Goal: Task Accomplishment & Management: Manage account settings

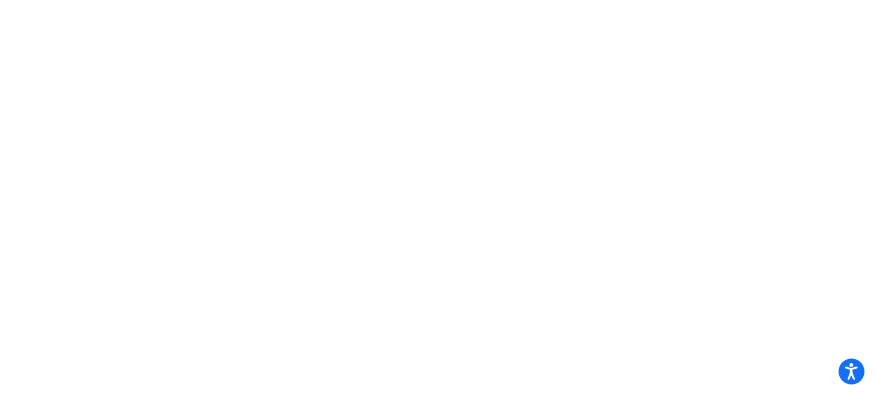
drag, startPoint x: 157, startPoint y: 183, endPoint x: 330, endPoint y: 251, distance: 186.4
click at [330, 251] on body "Press Alt+1 for screen-reader mode, Alt+0 to cancel Accessibility Screen-Reader…" at bounding box center [438, 198] width 876 height 396
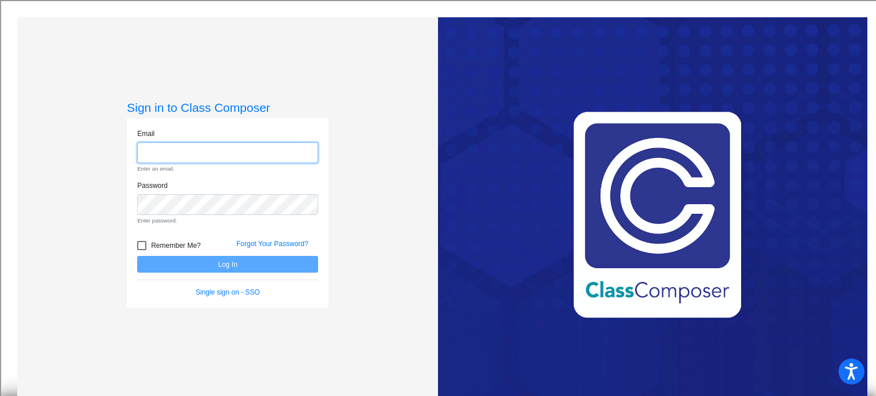
click at [261, 149] on input "email" at bounding box center [227, 152] width 181 height 21
type input "[PERSON_NAME][EMAIL_ADDRESS][PERSON_NAME][DOMAIN_NAME]"
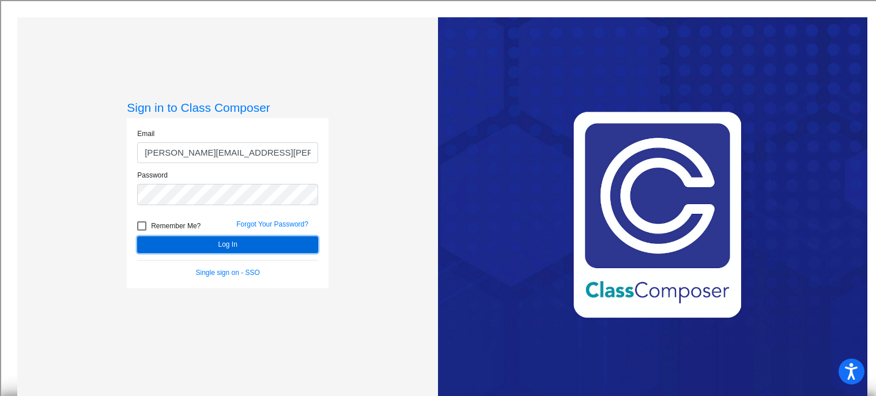
click at [198, 243] on button "Log In" at bounding box center [227, 244] width 181 height 17
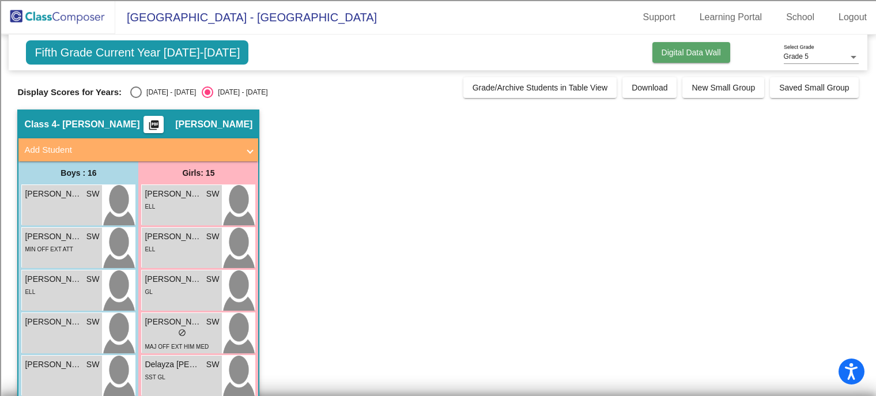
click at [670, 55] on span "Digital Data Wall" at bounding box center [691, 52] width 59 height 9
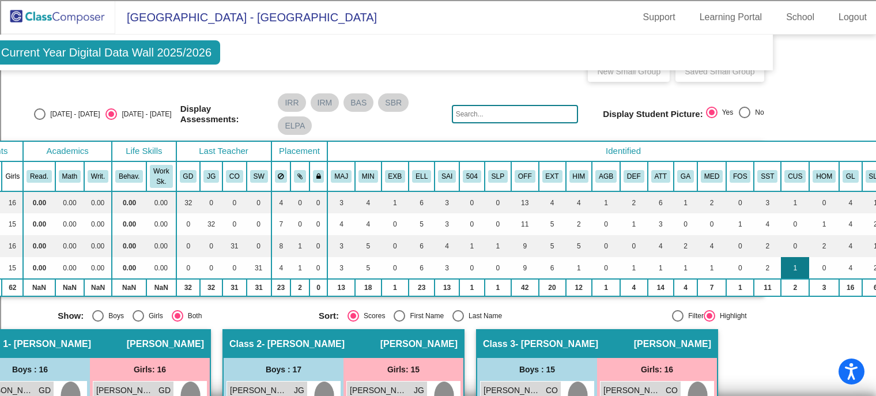
scroll to position [18, 105]
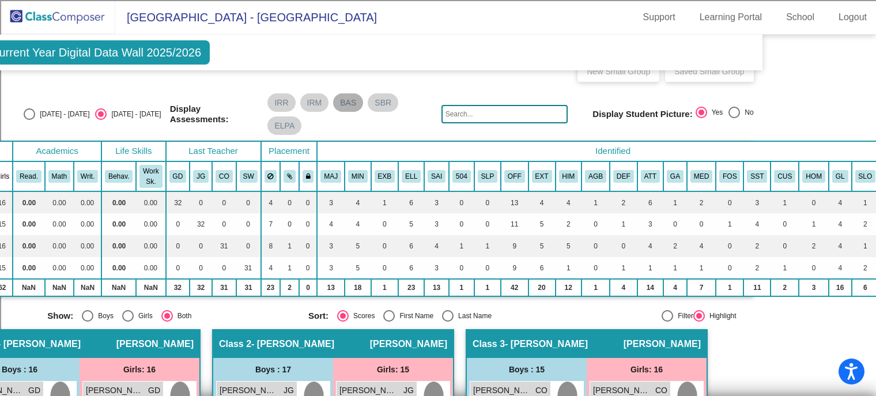
click at [343, 99] on mat-chip "BAS" at bounding box center [348, 102] width 30 height 18
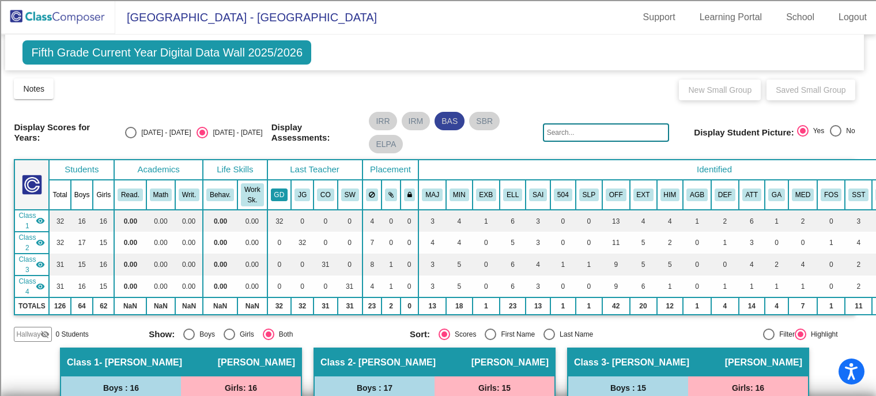
scroll to position [0, 4]
click at [448, 118] on mat-chip "BAS" at bounding box center [449, 121] width 30 height 18
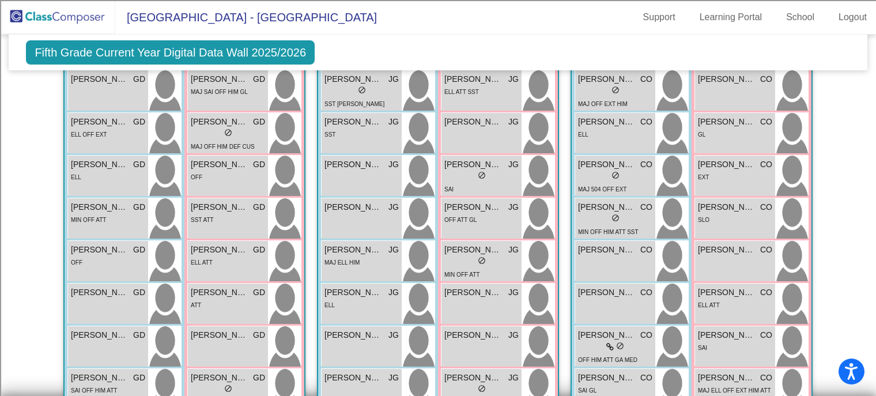
scroll to position [251, 0]
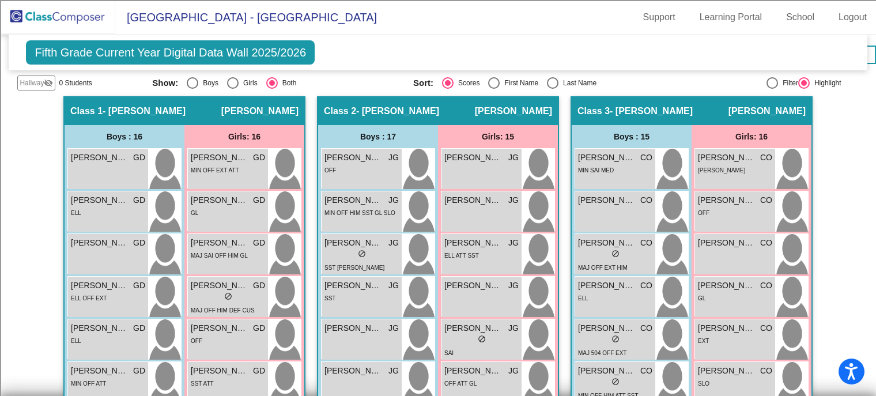
click at [110, 48] on span "Fifth Grade Current Year Digital Data Wall 2025/2026" at bounding box center [170, 52] width 289 height 24
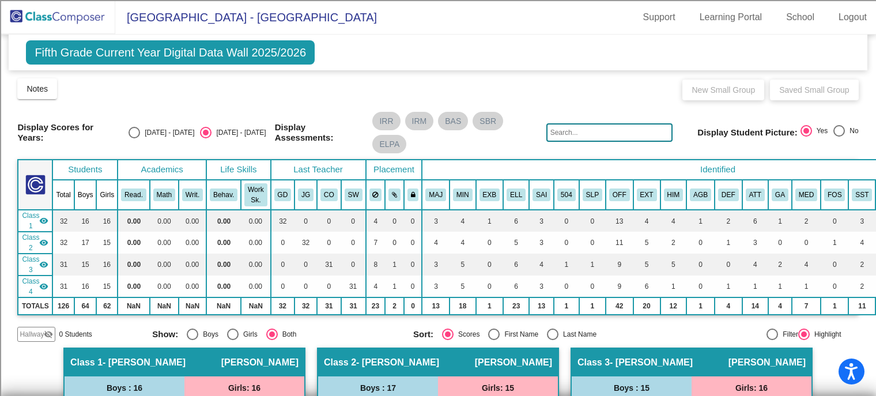
click at [206, 51] on span "Fifth Grade Current Year Digital Data Wall 2025/2026" at bounding box center [170, 52] width 289 height 24
drag, startPoint x: 428, startPoint y: 266, endPoint x: 381, endPoint y: 307, distance: 63.0
click at [381, 307] on div "Display Scores for Years: [DATE] - [DATE] [DATE] - [DATE] Grade/Archive Student…" at bounding box center [437, 209] width 841 height 265
click at [381, 329] on mat-radio-group "Show: Boys Girls Both" at bounding box center [278, 335] width 253 height 12
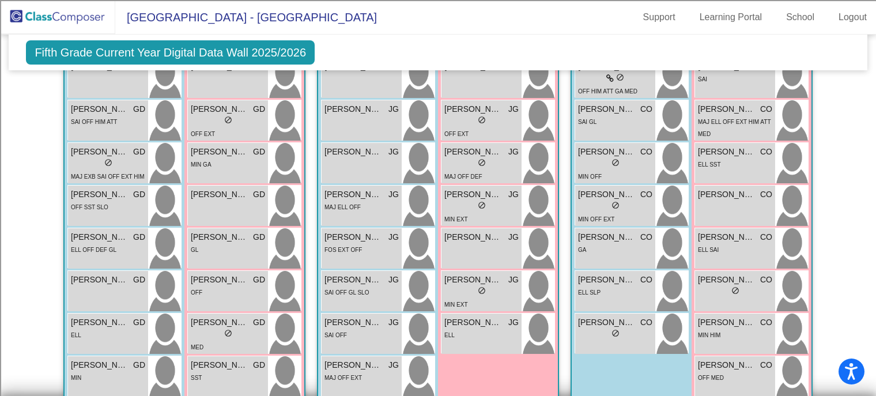
scroll to position [701, 0]
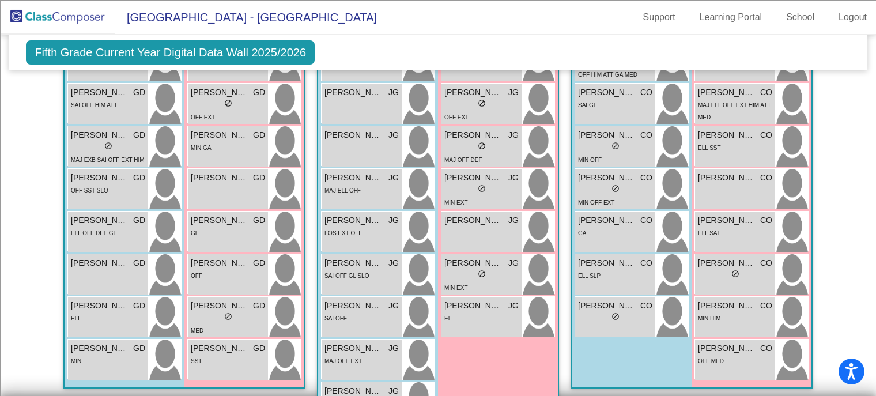
click at [154, 52] on span "Fifth Grade Current Year Digital Data Wall 2025/2026" at bounding box center [170, 52] width 289 height 24
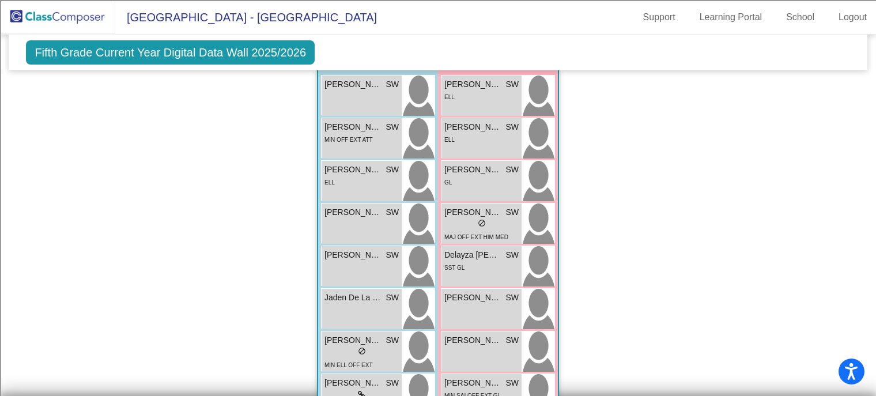
scroll to position [1144, 0]
click at [348, 246] on div "[PERSON_NAME] lock do_not_disturb_alt" at bounding box center [362, 266] width 80 height 40
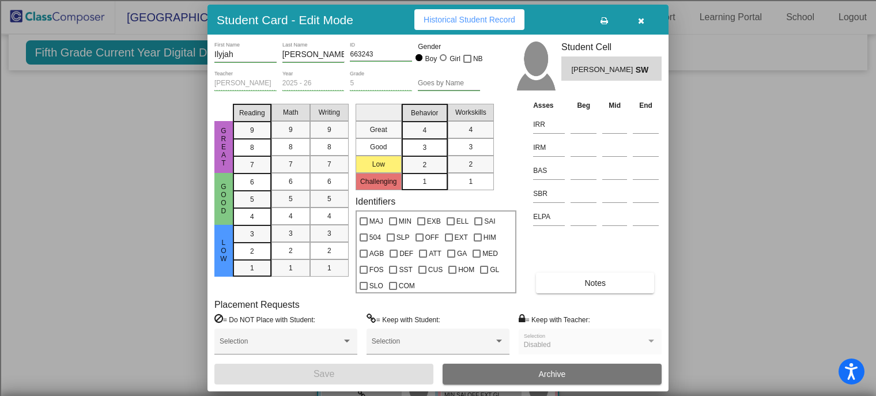
click at [460, 370] on button "Archive" at bounding box center [552, 374] width 219 height 21
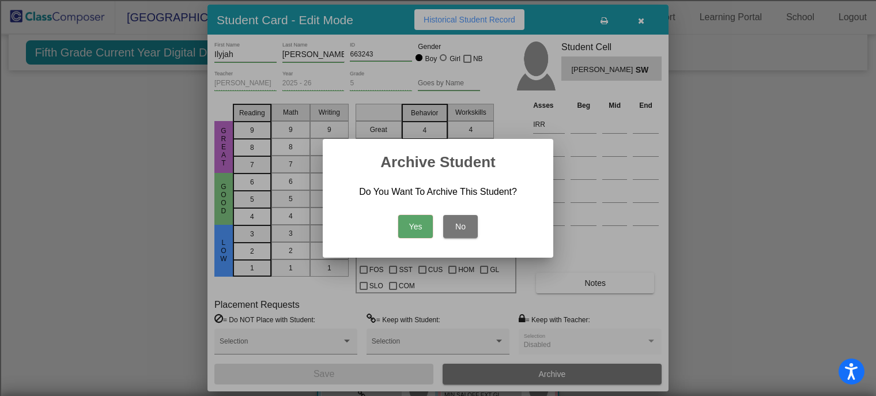
click at [409, 228] on button "Yes" at bounding box center [415, 226] width 35 height 23
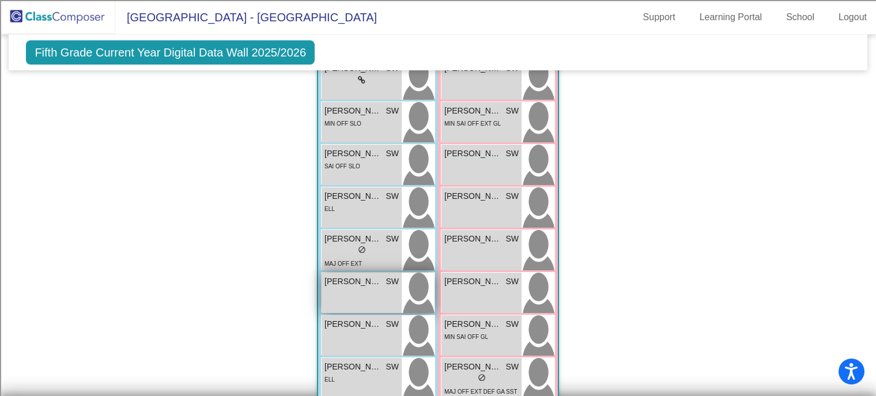
scroll to position [1416, 0]
click at [360, 272] on div "[PERSON_NAME] [PERSON_NAME] lock do_not_disturb_alt" at bounding box center [362, 292] width 80 height 40
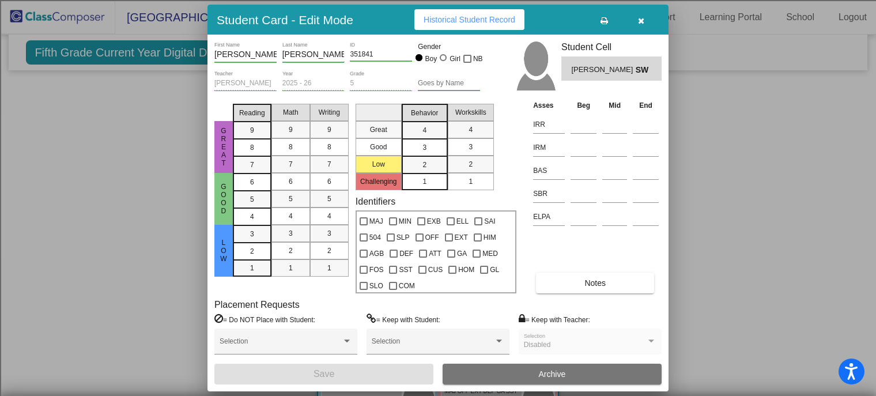
click at [521, 380] on button "Archive" at bounding box center [552, 374] width 219 height 21
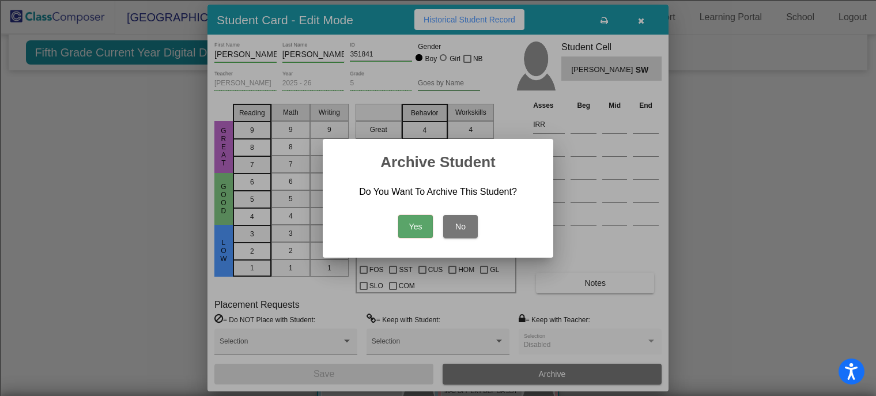
click at [417, 228] on button "Yes" at bounding box center [415, 226] width 35 height 23
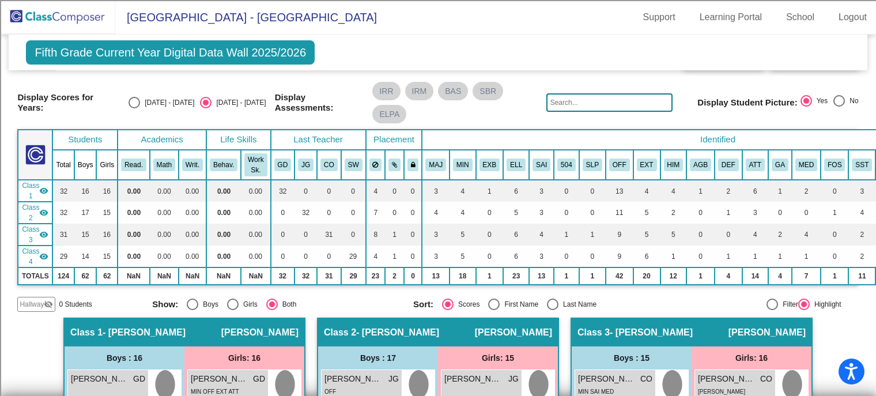
scroll to position [0, 0]
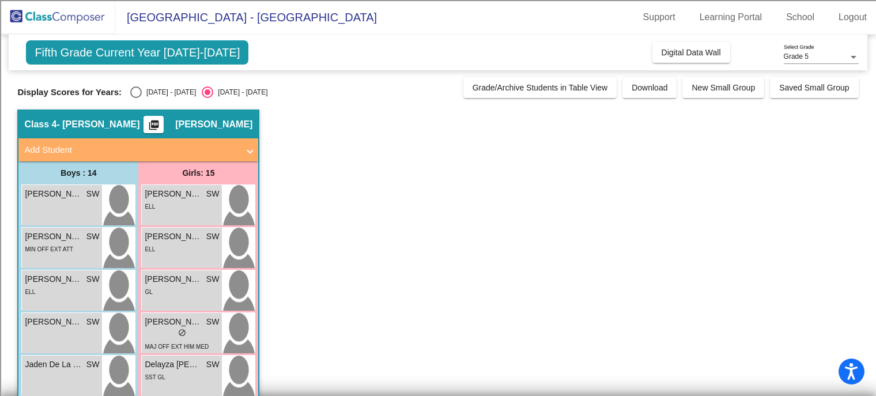
click at [523, 90] on span "Grade/Archive Students in Table View" at bounding box center [540, 87] width 135 height 9
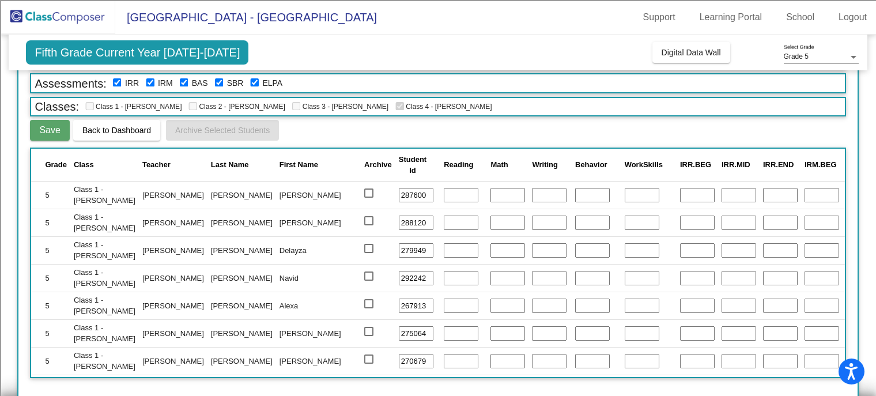
click at [680, 193] on input "text" at bounding box center [697, 195] width 35 height 15
click at [255, 161] on div at bounding box center [256, 162] width 3 height 3
click at [680, 195] on input "text" at bounding box center [697, 195] width 35 height 15
type input "4"
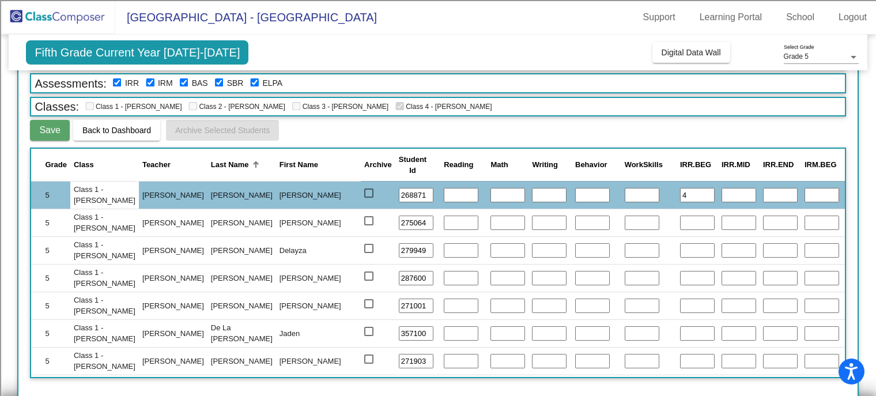
click at [680, 225] on input "text" at bounding box center [697, 223] width 35 height 15
type input "3"
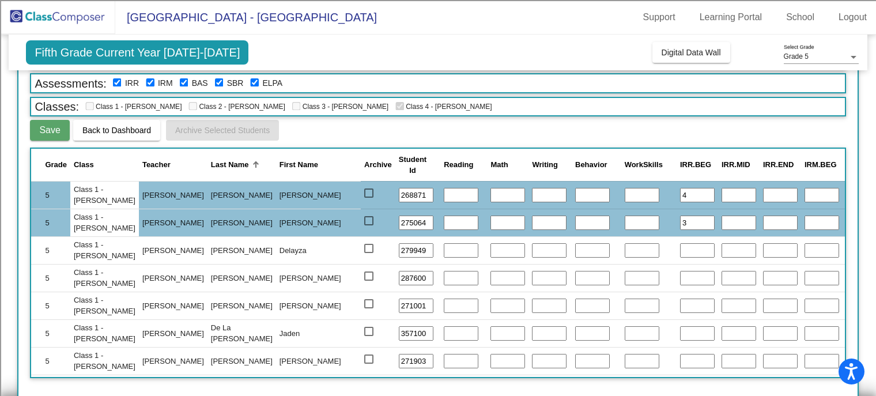
click at [680, 253] on input "text" at bounding box center [697, 250] width 35 height 15
type input "3"
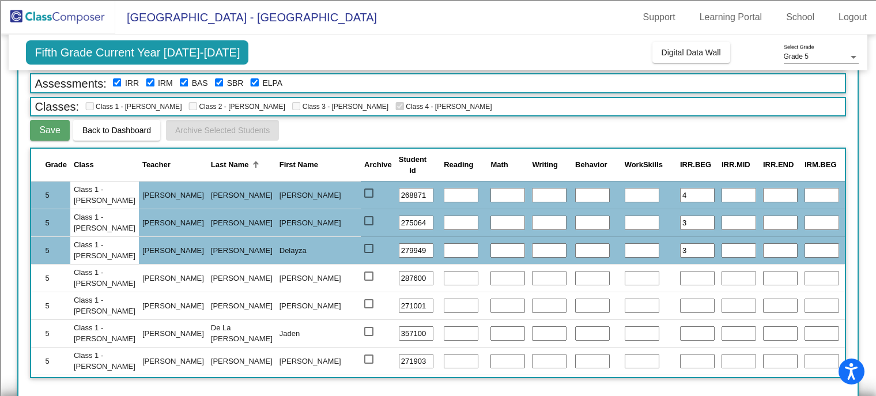
click at [680, 271] on input "text" at bounding box center [697, 278] width 35 height 15
type input "4"
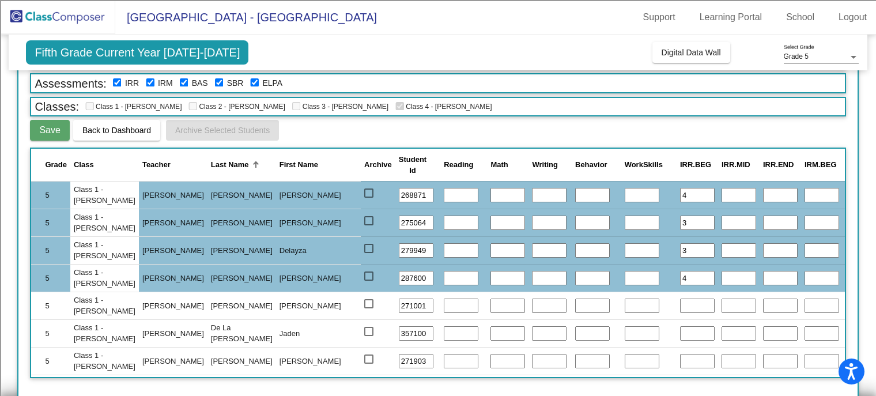
click at [680, 300] on input "text" at bounding box center [697, 306] width 35 height 15
type input "K"
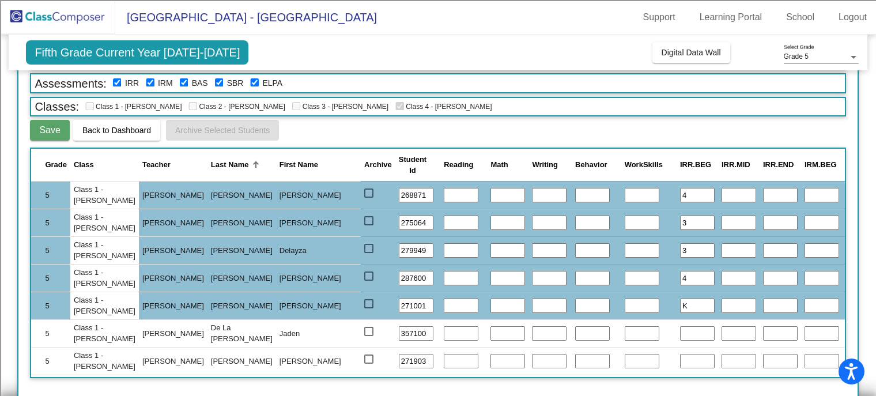
click at [680, 329] on input "text" at bounding box center [697, 333] width 35 height 15
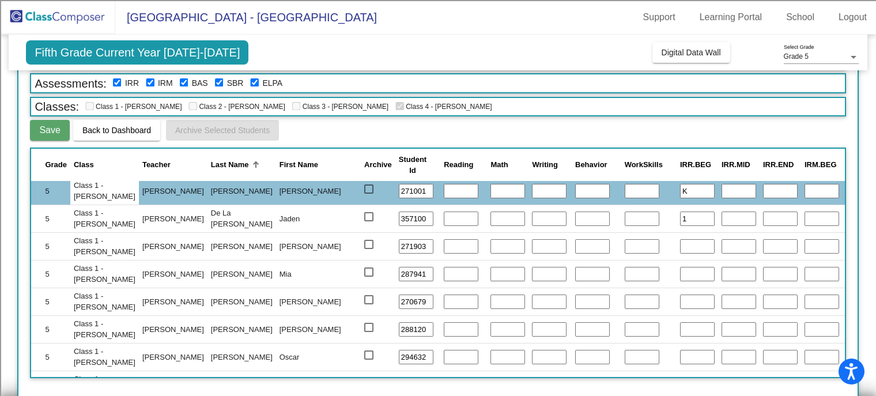
scroll to position [115, 0]
type input "1"
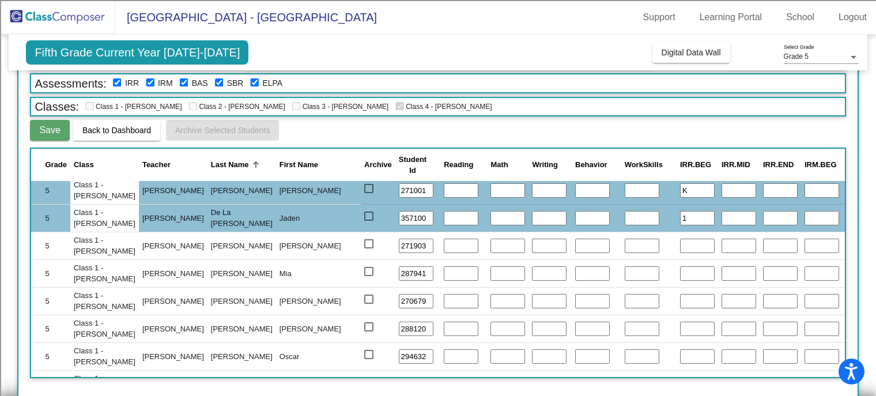
click at [680, 244] on input "text" at bounding box center [697, 246] width 35 height 15
type input "3"
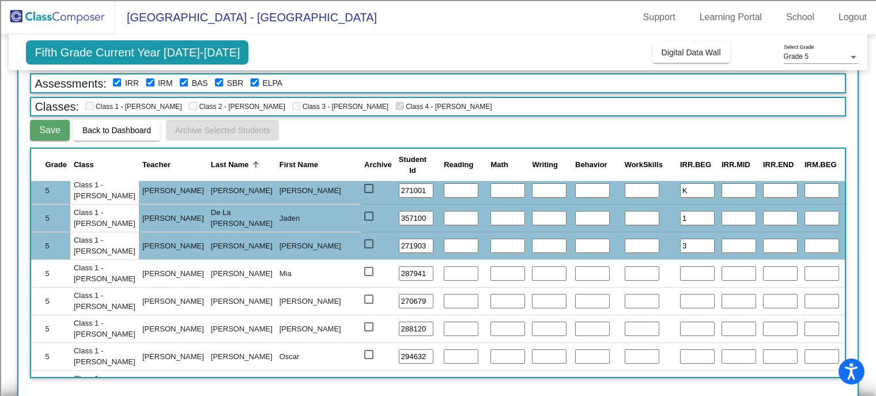
click at [680, 272] on input "text" at bounding box center [697, 273] width 35 height 15
type input "3"
click at [680, 326] on input "text" at bounding box center [697, 329] width 35 height 15
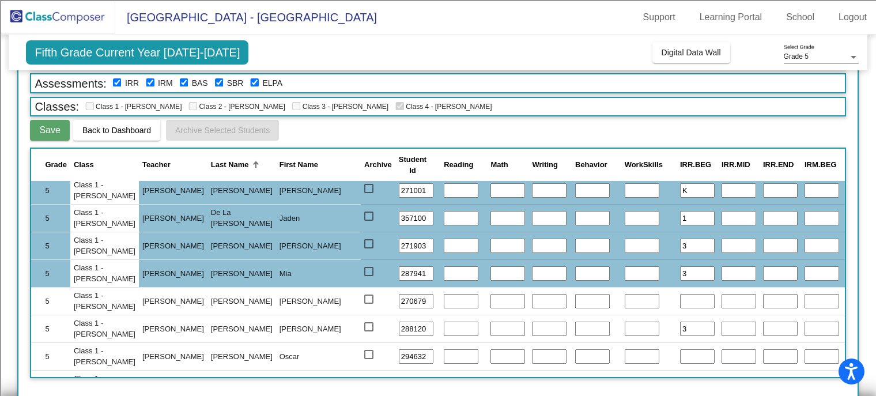
type input "3"
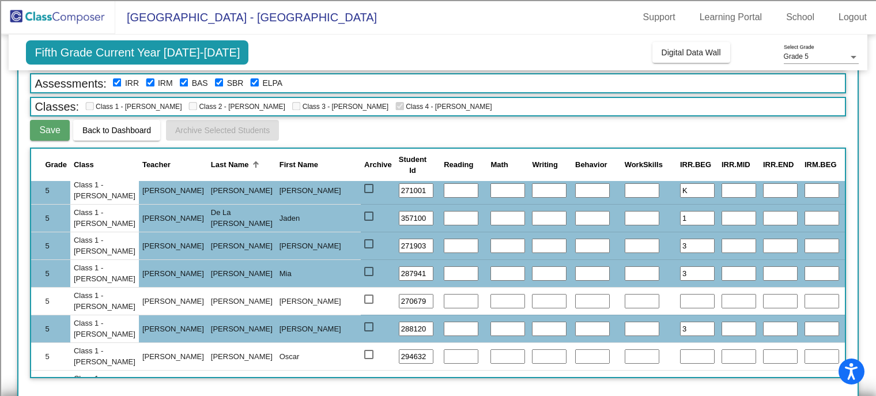
click at [680, 355] on input "text" at bounding box center [697, 356] width 35 height 15
click at [680, 354] on input "2" at bounding box center [697, 356] width 35 height 15
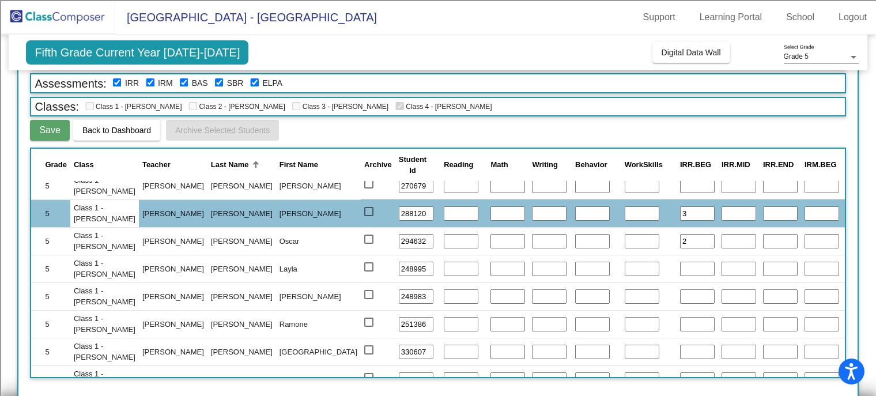
type input "2"
click at [680, 262] on input "text" at bounding box center [697, 269] width 35 height 15
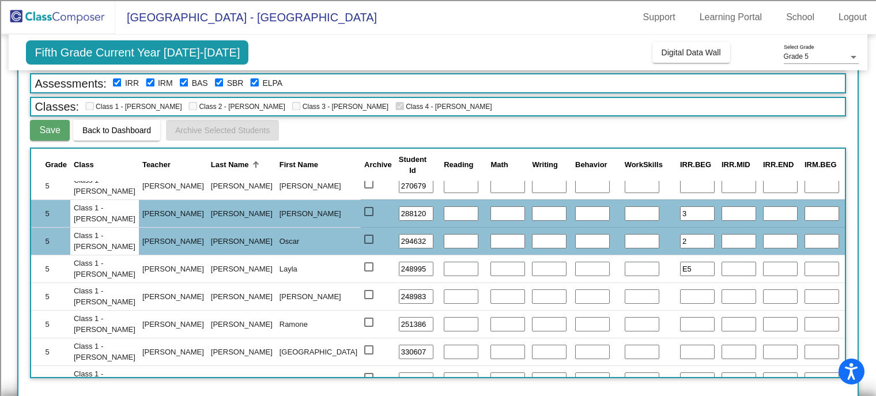
type input "E5"
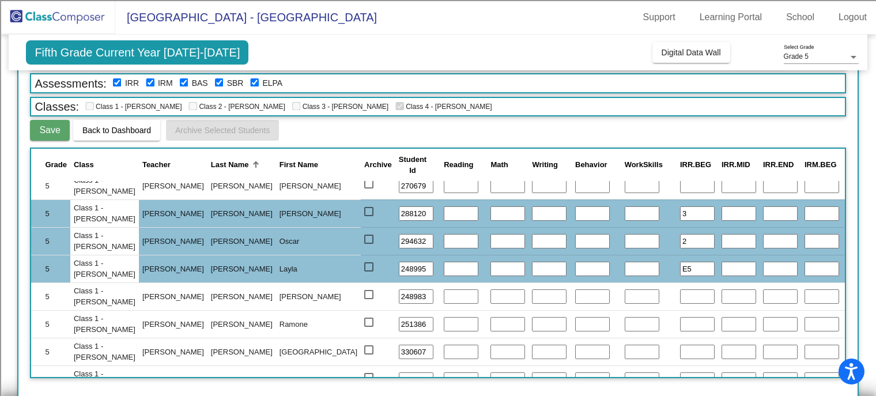
click at [680, 295] on input "text" at bounding box center [697, 296] width 35 height 15
type input "E5"
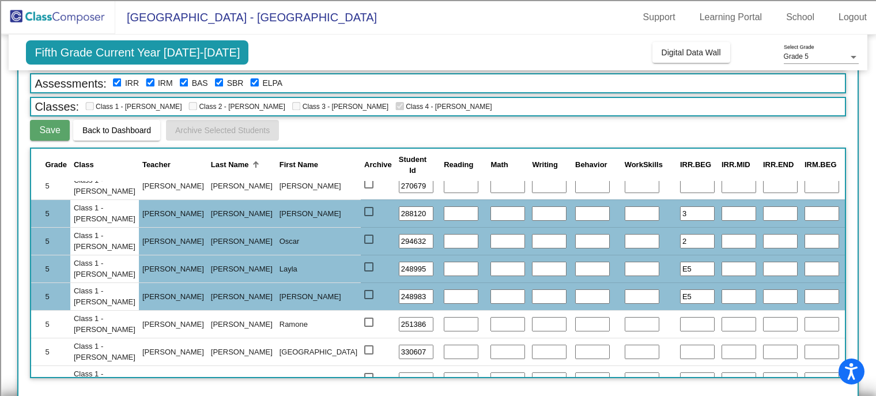
click at [680, 322] on input "text" at bounding box center [697, 324] width 35 height 15
type input "4"
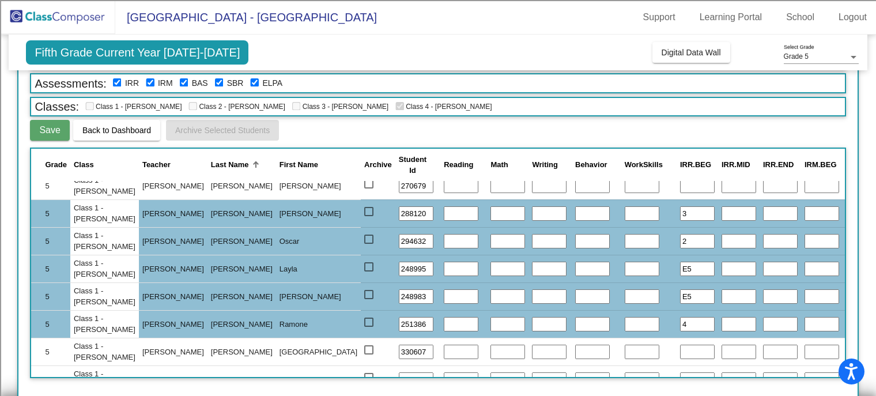
click at [680, 347] on input "text" at bounding box center [697, 352] width 35 height 15
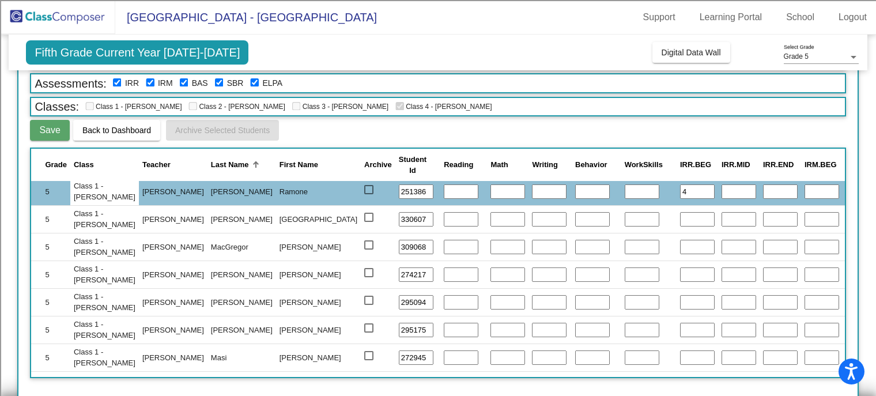
scroll to position [346, 0]
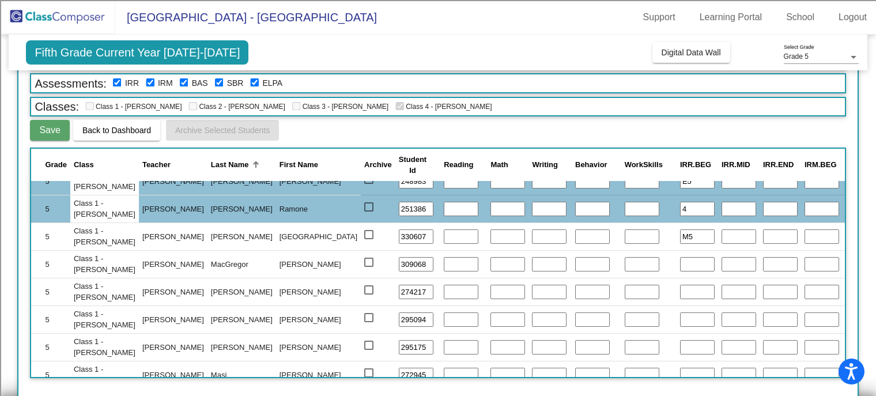
type input "M5"
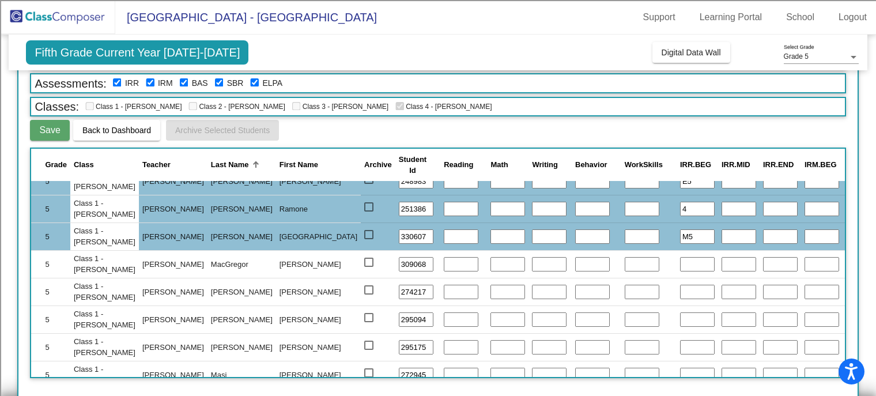
click at [680, 265] on input "text" at bounding box center [697, 264] width 35 height 15
type input "4"
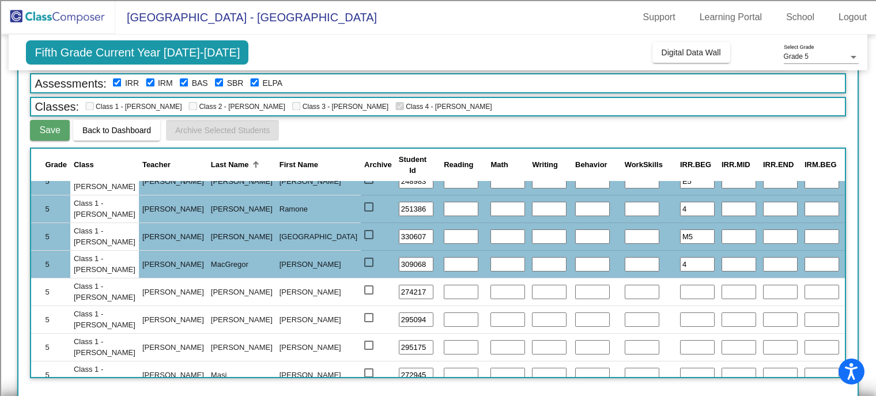
click at [680, 291] on input "text" at bounding box center [697, 292] width 35 height 15
type input "4"
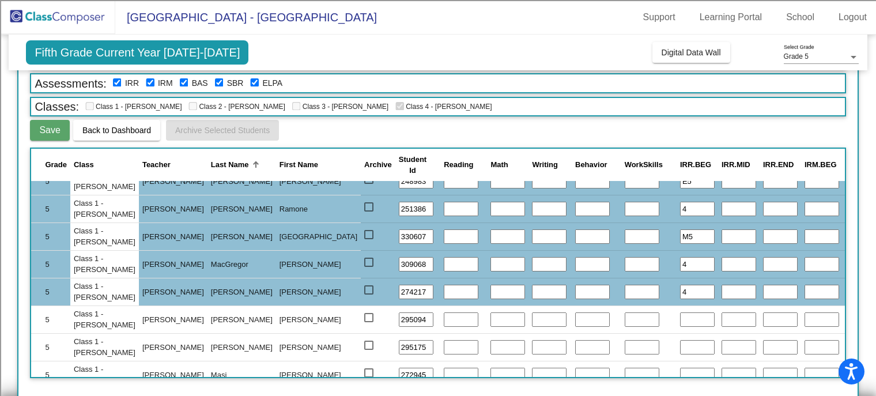
click at [680, 320] on input "text" at bounding box center [697, 320] width 35 height 15
type input "M5"
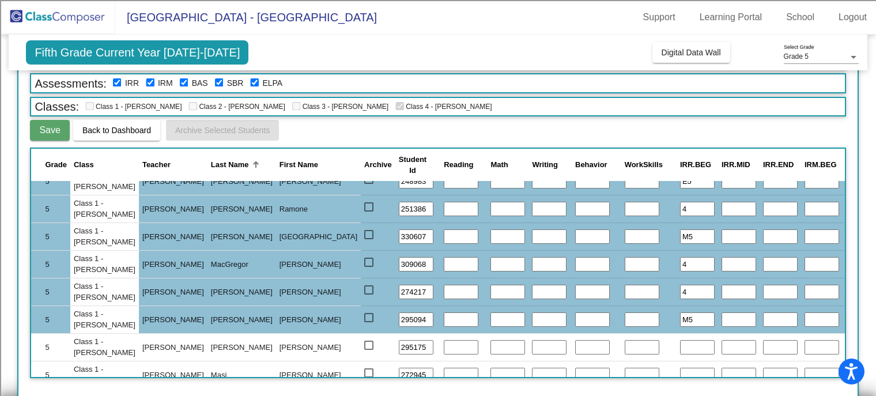
click at [680, 347] on input "text" at bounding box center [697, 347] width 35 height 15
click at [680, 318] on input "M5" at bounding box center [697, 320] width 35 height 15
type input "M"
type input "1"
click at [680, 341] on input "text" at bounding box center [697, 347] width 35 height 15
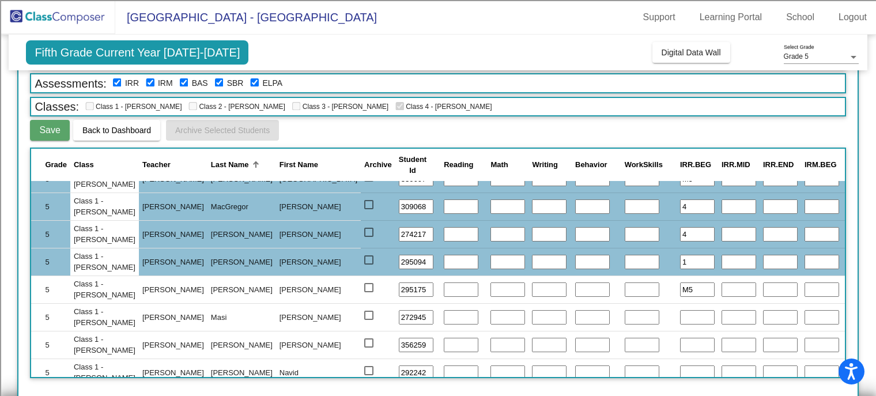
scroll to position [461, 0]
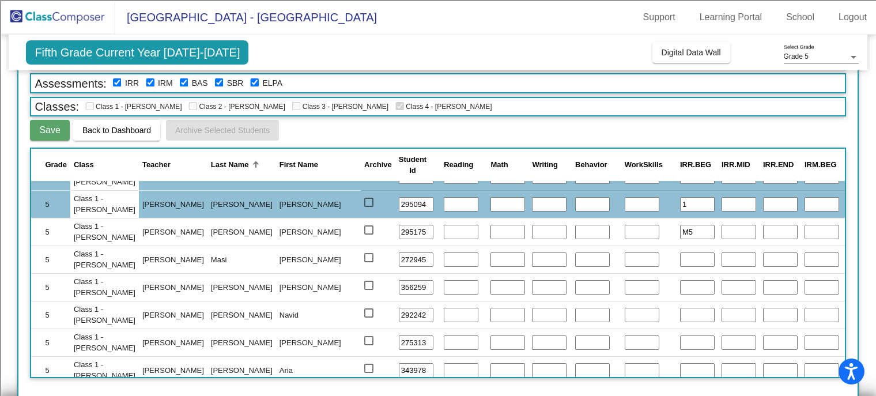
type input "M5"
click at [680, 254] on input "text" at bounding box center [697, 260] width 35 height 15
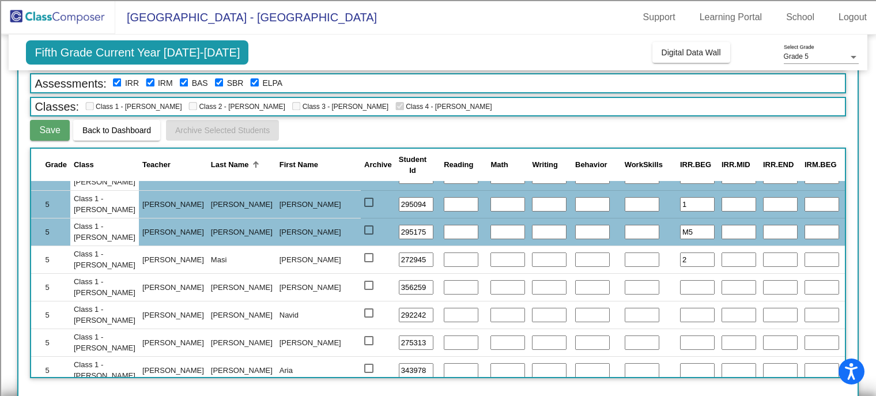
type input "2"
click at [680, 282] on input "text" at bounding box center [697, 287] width 35 height 15
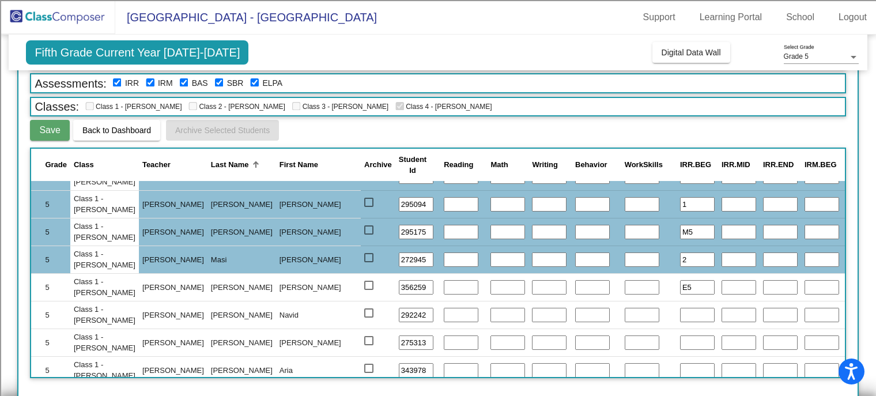
type input "E5"
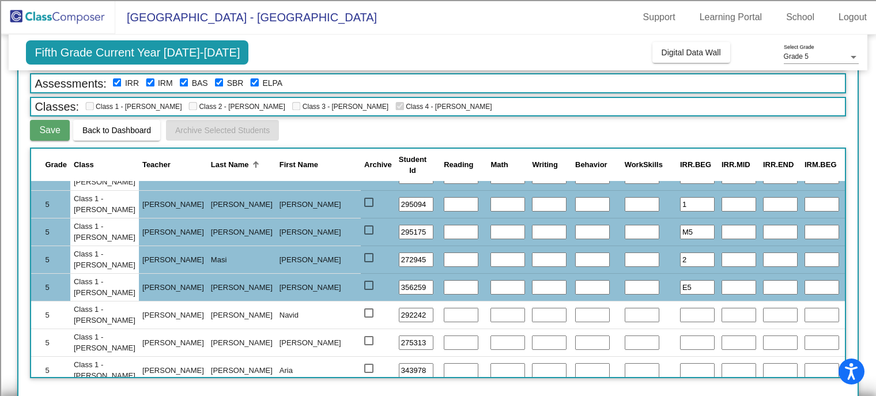
click at [680, 314] on input "text" at bounding box center [697, 315] width 35 height 15
type input "1"
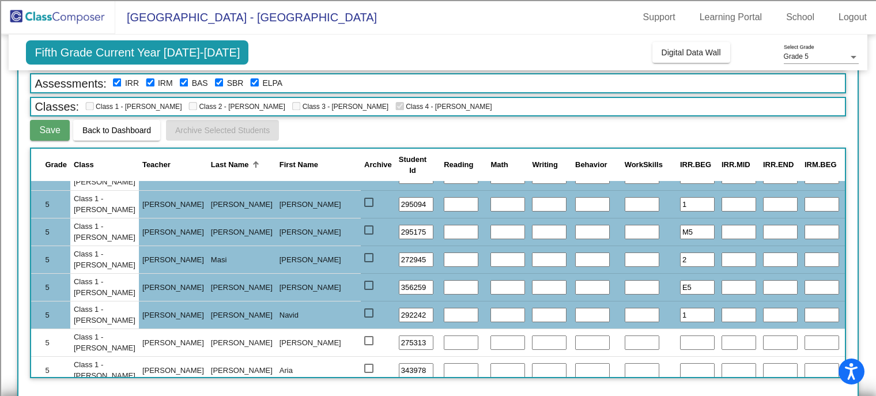
click at [680, 337] on input "text" at bounding box center [697, 343] width 35 height 15
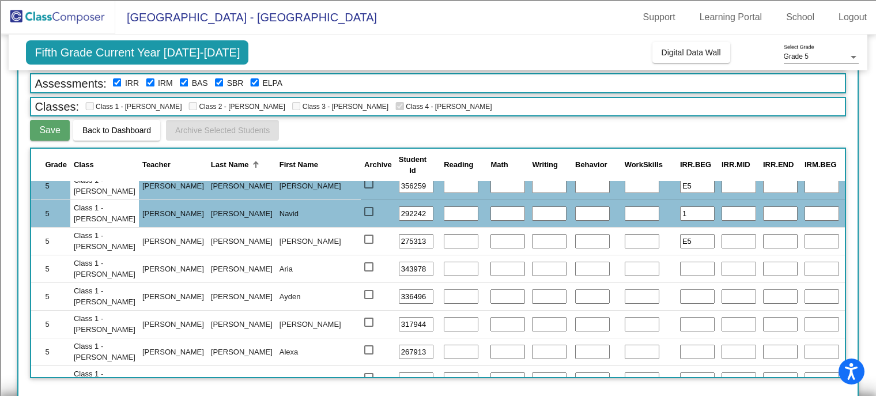
scroll to position [577, 0]
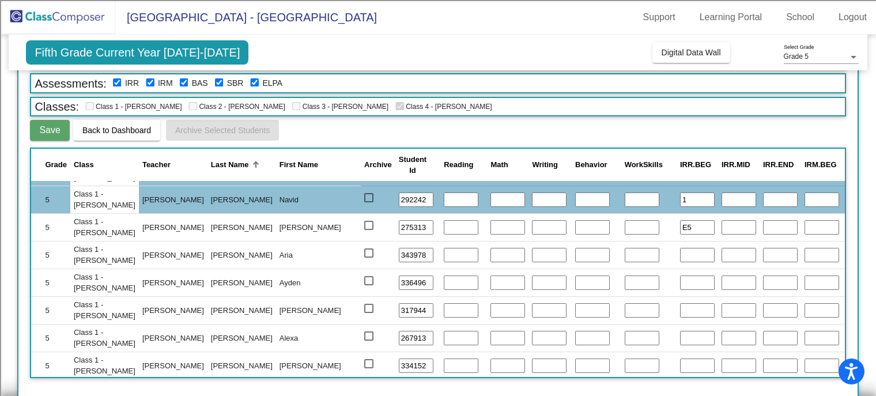
type input "E5"
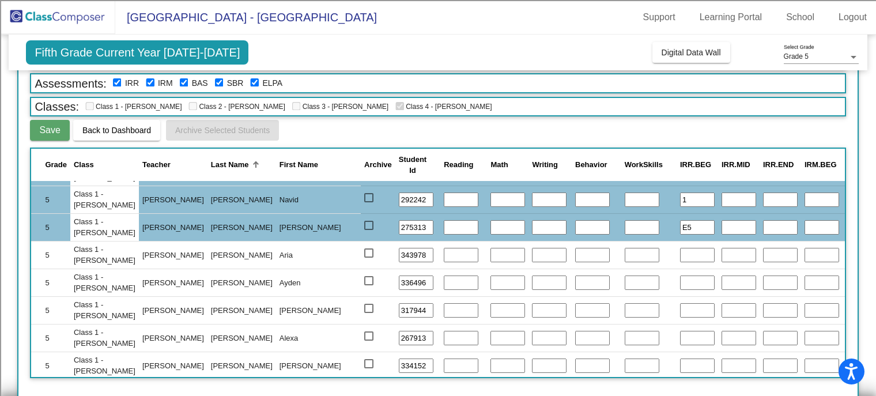
click at [680, 251] on input "text" at bounding box center [697, 255] width 35 height 15
type input "1"
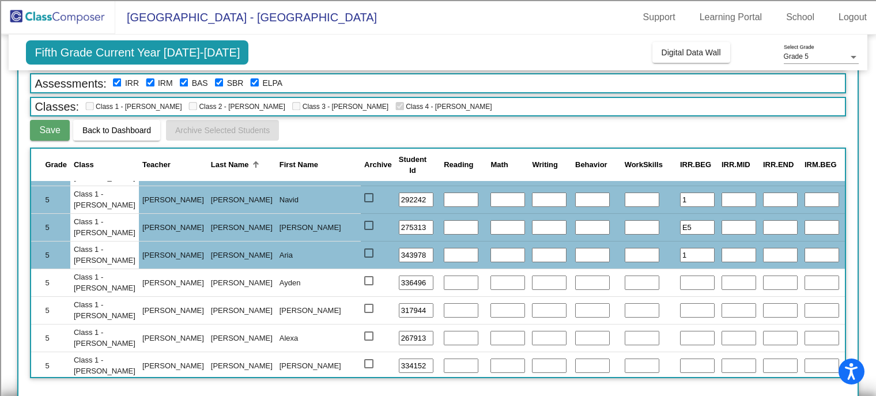
click at [680, 278] on input "text" at bounding box center [697, 283] width 35 height 15
type input "2"
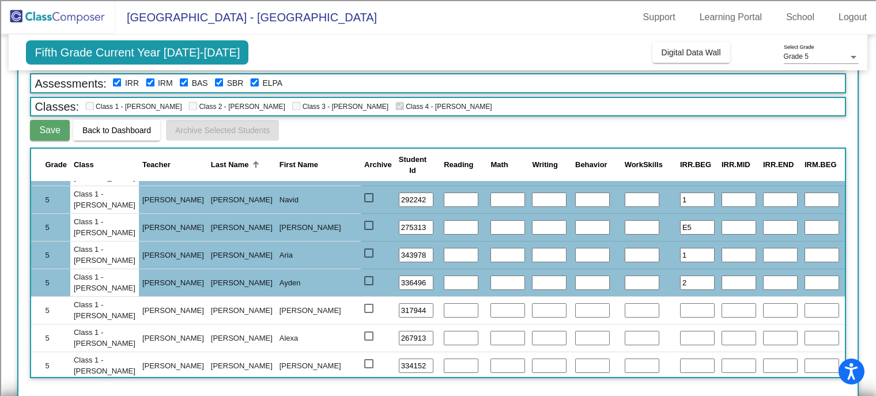
click at [680, 306] on input "text" at bounding box center [697, 310] width 35 height 15
type input "3"
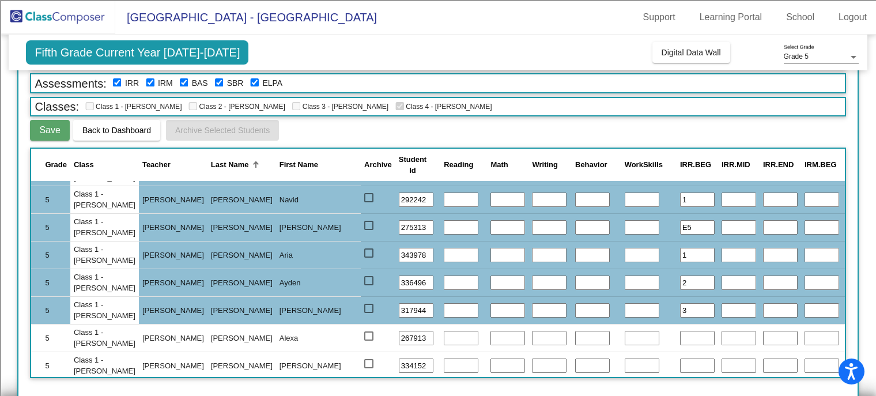
click at [680, 334] on input "text" at bounding box center [697, 338] width 35 height 15
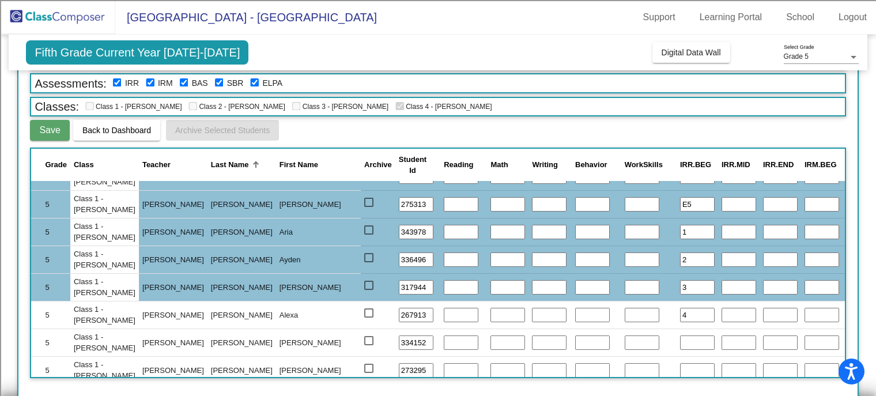
scroll to position [611, 0]
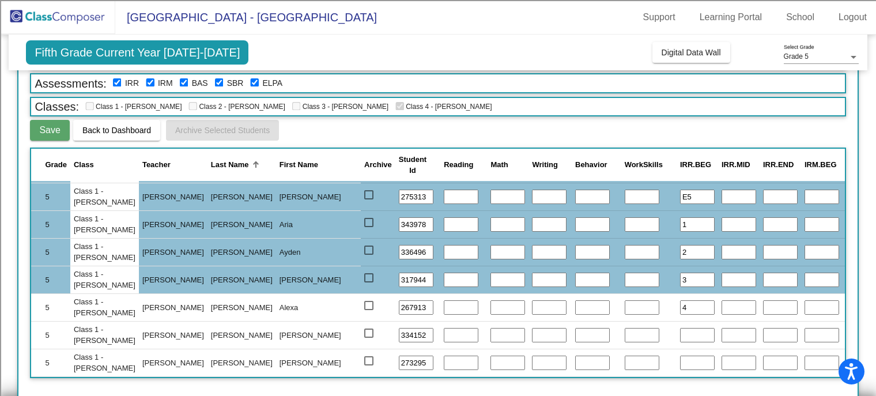
type input "4"
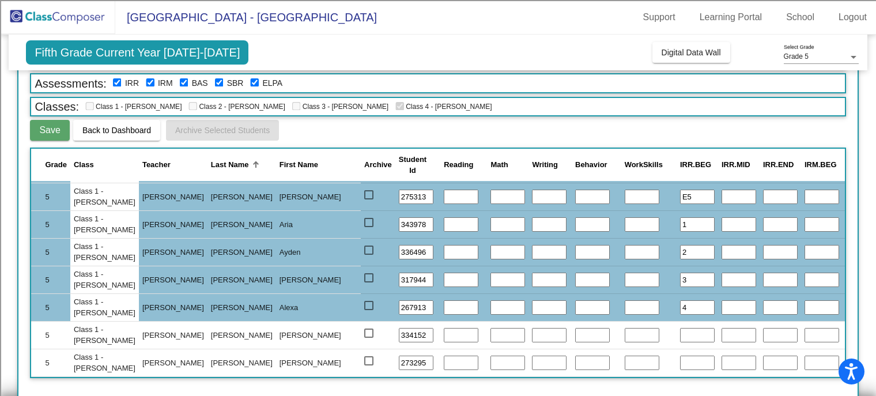
click at [680, 328] on input "text" at bounding box center [697, 335] width 35 height 15
type input "3"
click at [680, 356] on input "text" at bounding box center [697, 363] width 35 height 15
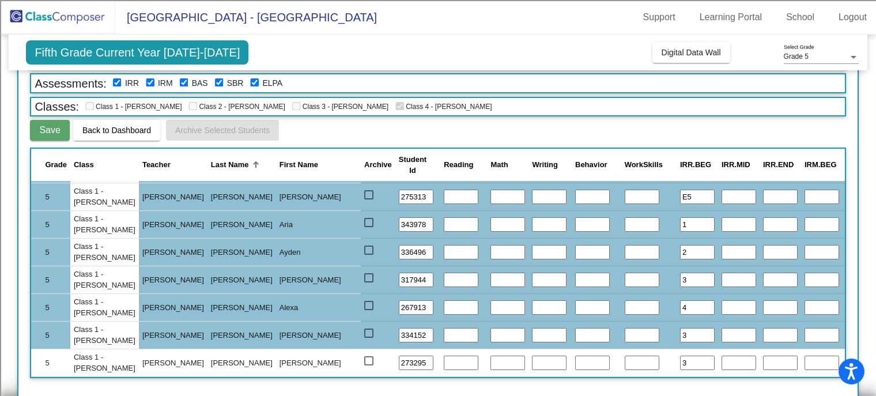
type input "3"
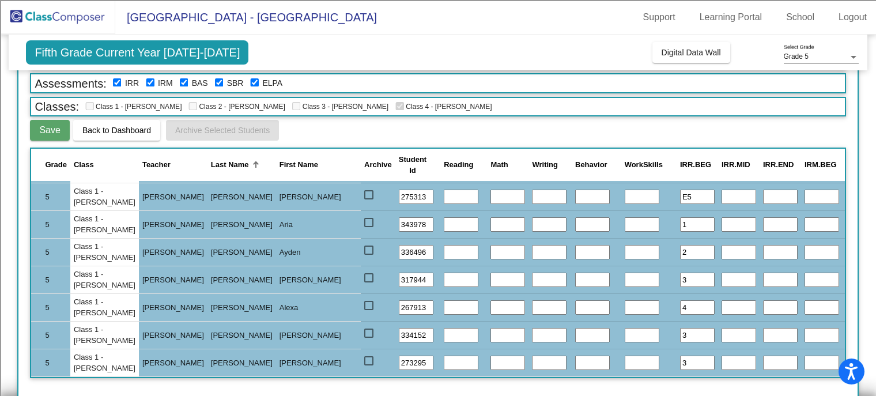
click at [805, 191] on input "text" at bounding box center [822, 197] width 35 height 15
type input "4"
click at [805, 218] on input "text" at bounding box center [822, 224] width 35 height 15
click at [805, 192] on input "4" at bounding box center [822, 197] width 35 height 15
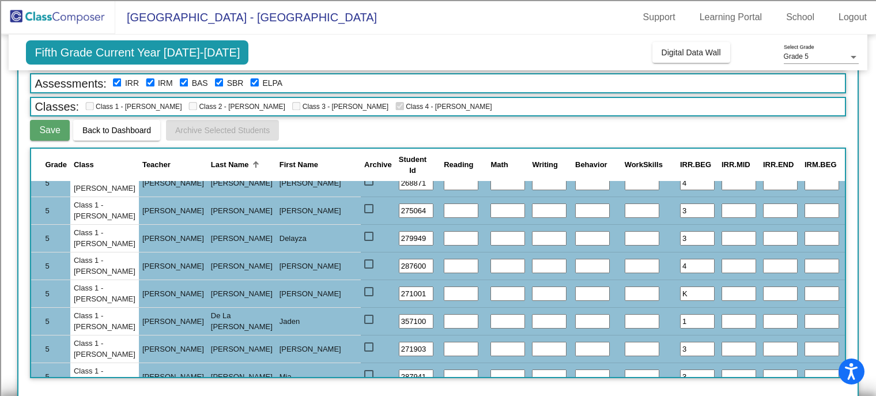
scroll to position [0, 0]
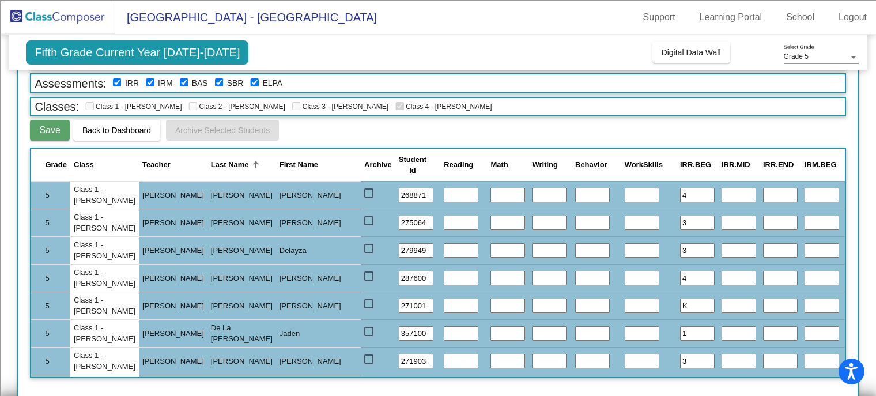
click at [805, 194] on input "text" at bounding box center [822, 195] width 35 height 15
type input "4"
click at [805, 218] on input "text" at bounding box center [822, 223] width 35 height 15
type input "3"
type input "4"
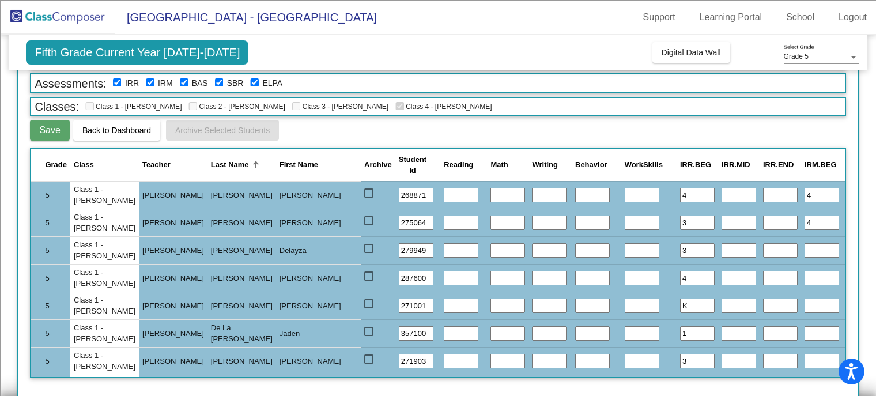
click at [805, 248] on input "text" at bounding box center [822, 250] width 35 height 15
type input "4"
click at [805, 274] on input "text" at bounding box center [822, 278] width 35 height 15
type input "2"
click at [805, 302] on input "text" at bounding box center [822, 306] width 35 height 15
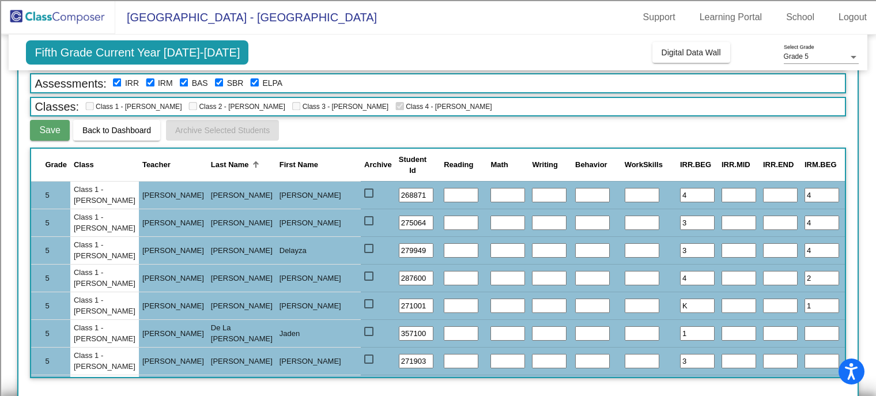
type input "1"
click at [805, 332] on input "text" at bounding box center [822, 333] width 35 height 15
type input "1"
click at [805, 358] on input "text" at bounding box center [822, 361] width 35 height 15
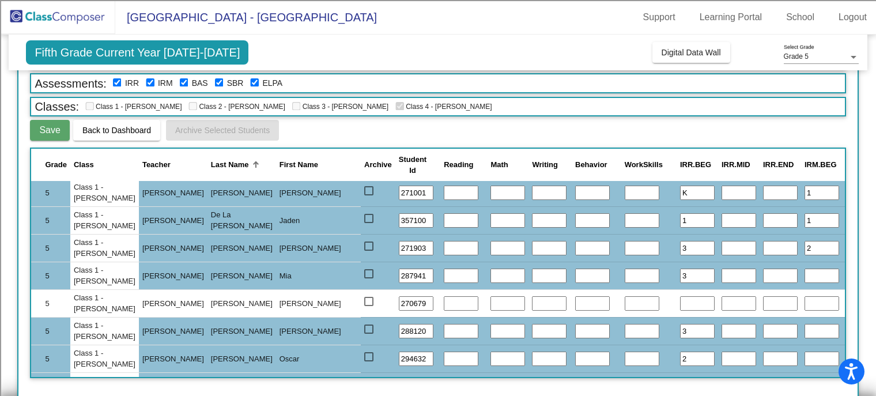
scroll to position [115, 0]
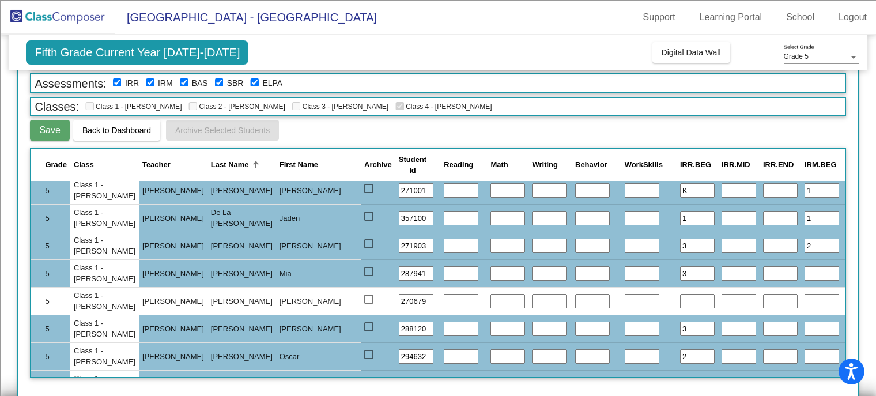
type input "2"
click at [805, 270] on input "text" at bounding box center [822, 273] width 35 height 15
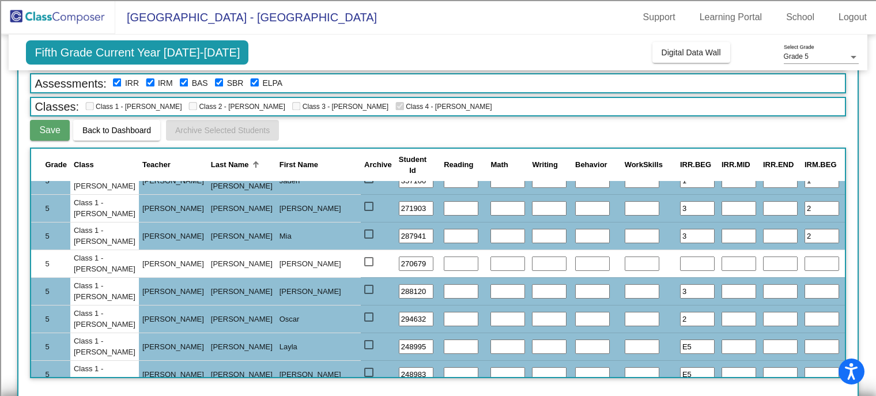
scroll to position [173, 0]
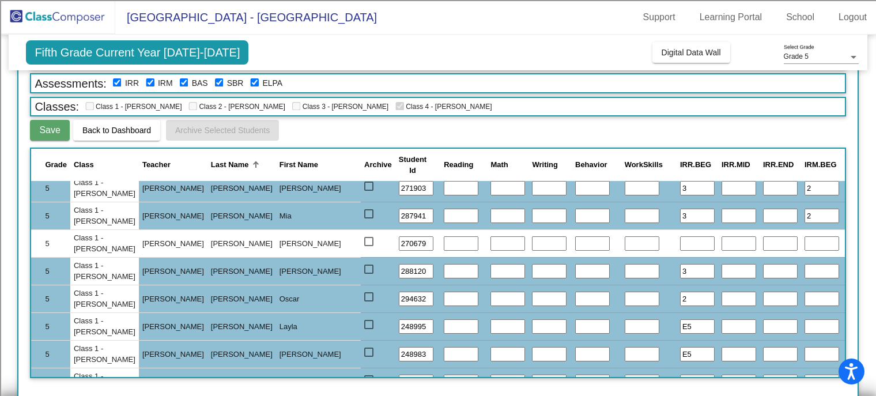
type input "2"
click at [805, 270] on input "text" at bounding box center [822, 271] width 35 height 15
type input "4"
click at [805, 295] on input "text" at bounding box center [822, 299] width 35 height 15
type input "4"
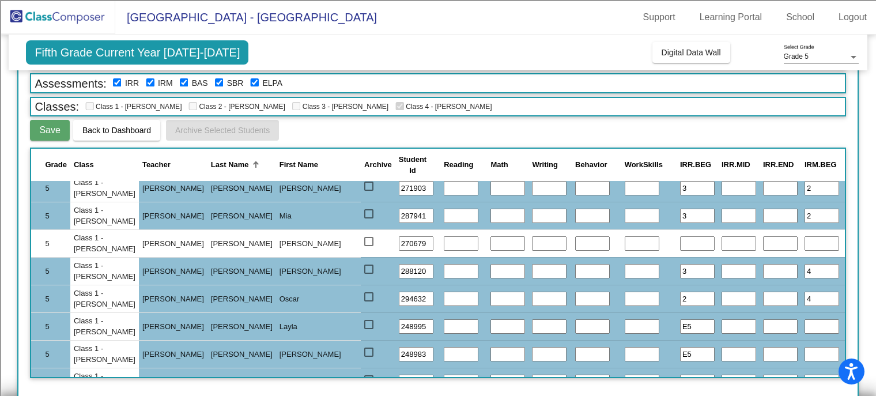
click at [805, 329] on input "text" at bounding box center [822, 326] width 35 height 15
type input "4"
click at [801, 362] on td at bounding box center [822, 354] width 42 height 28
click at [805, 354] on input "text" at bounding box center [822, 354] width 35 height 15
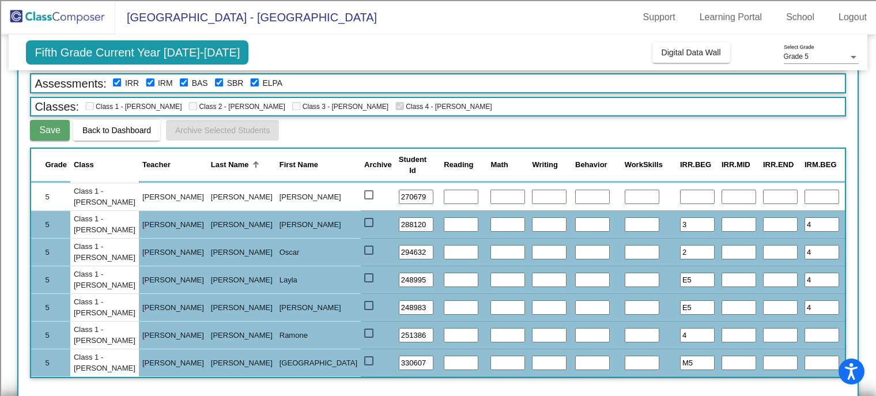
scroll to position [288, 0]
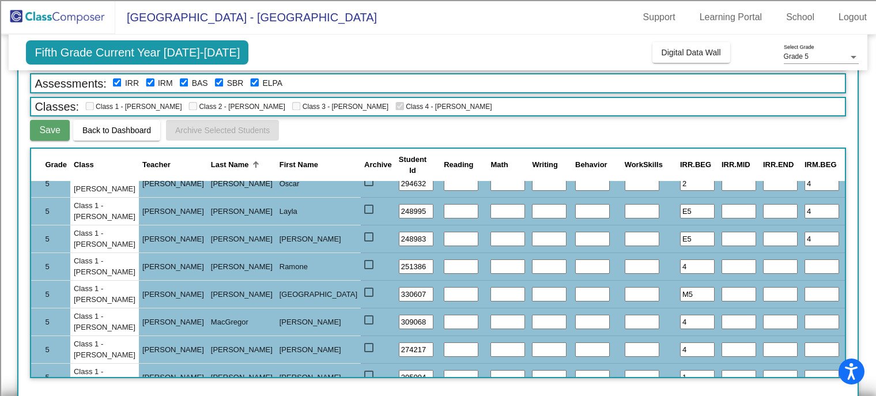
type input "4"
click at [805, 261] on input "text" at bounding box center [822, 266] width 35 height 15
type input "4"
click at [805, 290] on input "text" at bounding box center [822, 294] width 35 height 15
type input "4"
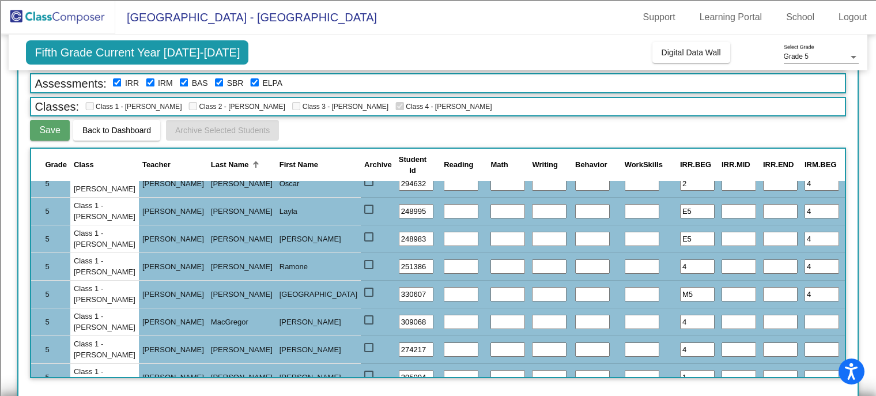
click at [805, 318] on input "text" at bounding box center [822, 322] width 35 height 15
type input "4"
click at [805, 342] on input "text" at bounding box center [822, 349] width 35 height 15
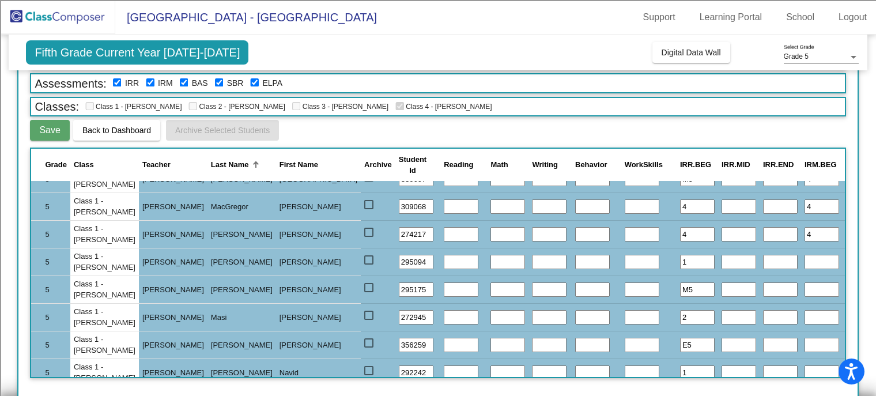
type input "4"
click at [805, 262] on input "text" at bounding box center [822, 262] width 35 height 15
type input "E5"
click at [805, 288] on input "text" at bounding box center [822, 290] width 35 height 15
type input "E5"
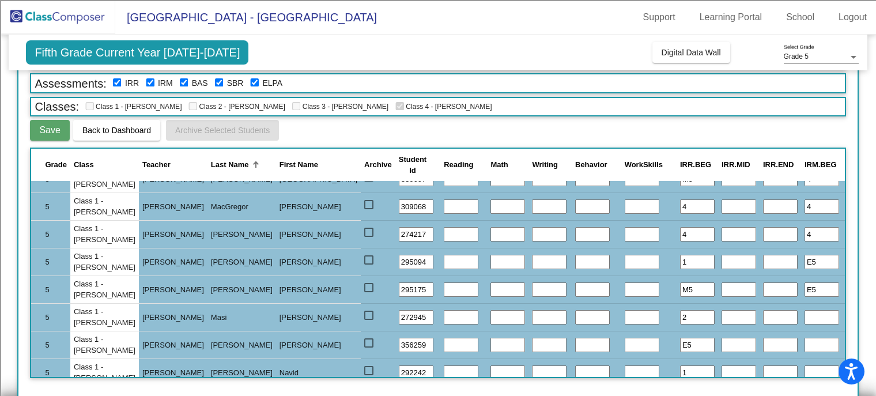
click at [805, 258] on input "E5" at bounding box center [822, 262] width 35 height 15
type input "E"
type input "2"
click at [805, 311] on input "text" at bounding box center [822, 317] width 35 height 15
type input "1"
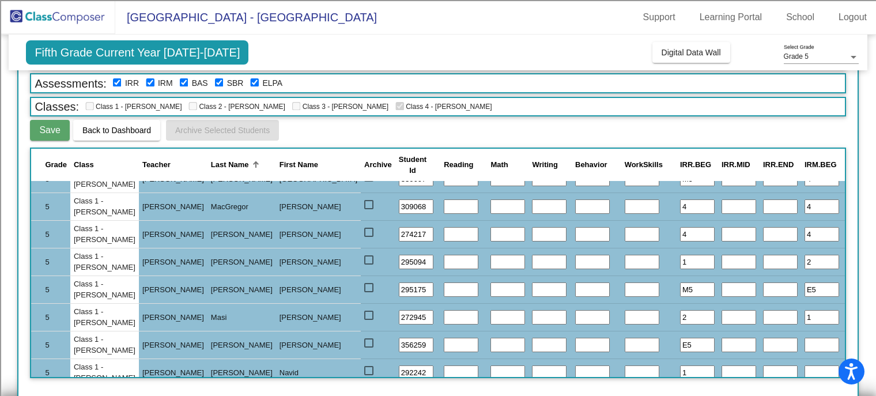
click at [805, 343] on input "text" at bounding box center [822, 345] width 35 height 15
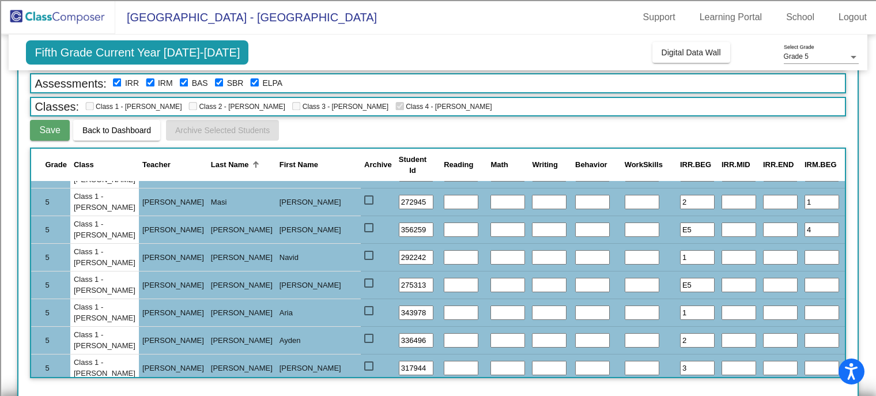
type input "4"
click at [805, 255] on input "text" at bounding box center [822, 257] width 35 height 15
type input "3"
click at [805, 287] on input "text" at bounding box center [822, 285] width 35 height 15
type input "4"
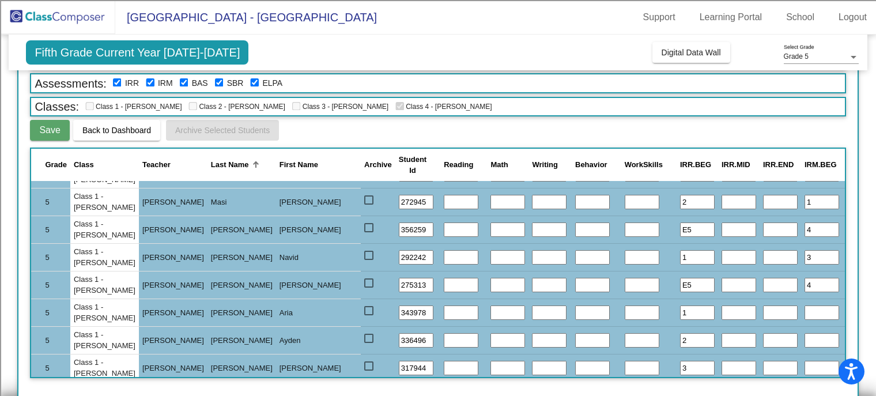
click at [805, 307] on input "text" at bounding box center [822, 313] width 35 height 15
type input "2"
click at [805, 338] on input "text" at bounding box center [822, 340] width 35 height 15
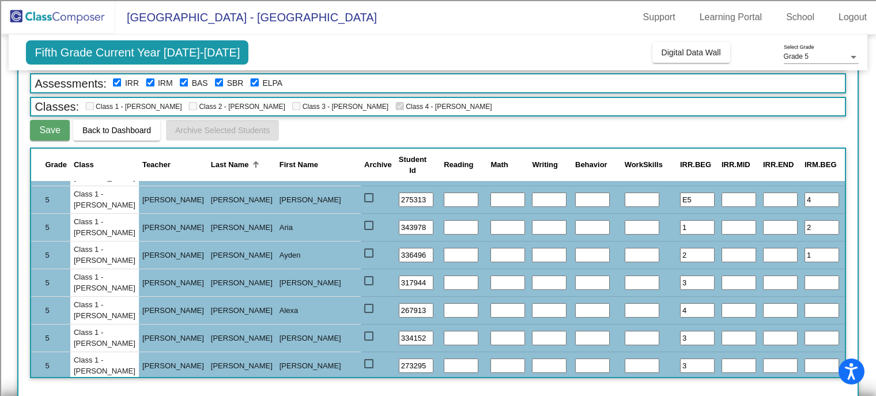
scroll to position [611, 0]
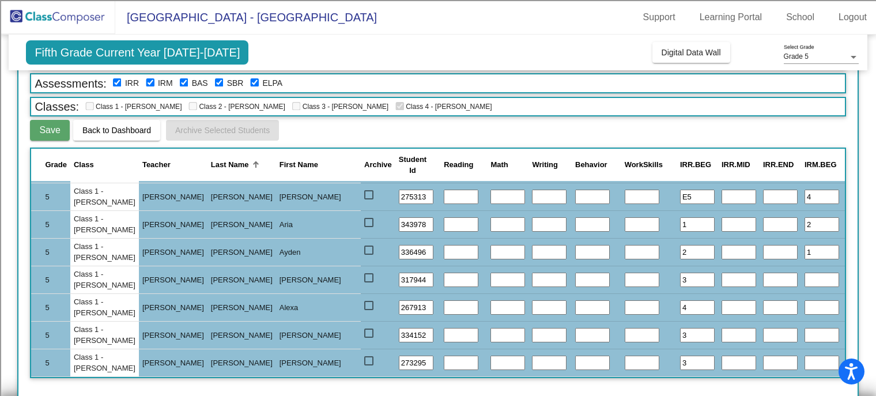
type input "1"
click at [805, 273] on input "text" at bounding box center [822, 280] width 35 height 15
click at [805, 300] on input "text" at bounding box center [822, 307] width 35 height 15
click at [805, 329] on input "text" at bounding box center [822, 335] width 35 height 15
click at [805, 356] on input "text" at bounding box center [822, 363] width 35 height 15
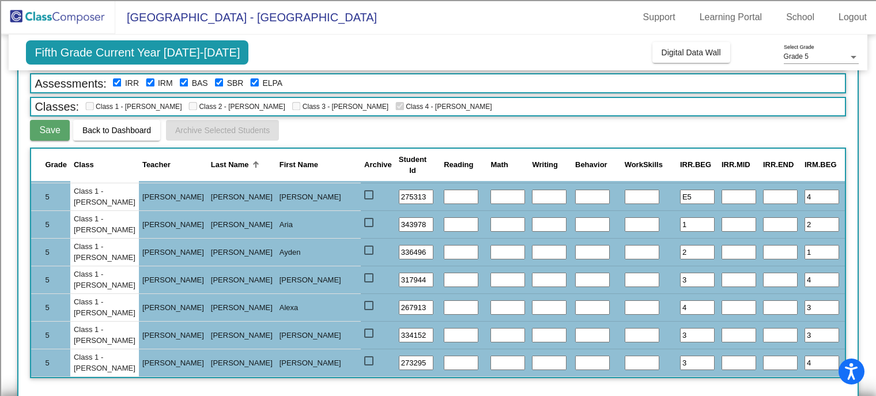
drag, startPoint x: -3, startPoint y: 259, endPoint x: -3, endPoint y: 428, distance: 168.4
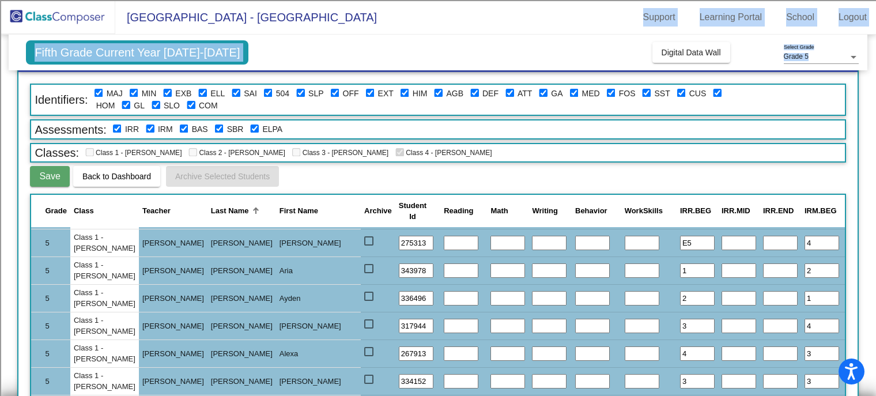
drag, startPoint x: -3, startPoint y: 428, endPoint x: 548, endPoint y: 34, distance: 677.9
click at [548, 34] on app-root "[GEOGRAPHIC_DATA] - [PERSON_NAME] Support Learning Portal School Logout home Ho…" at bounding box center [438, 198] width 876 height 396
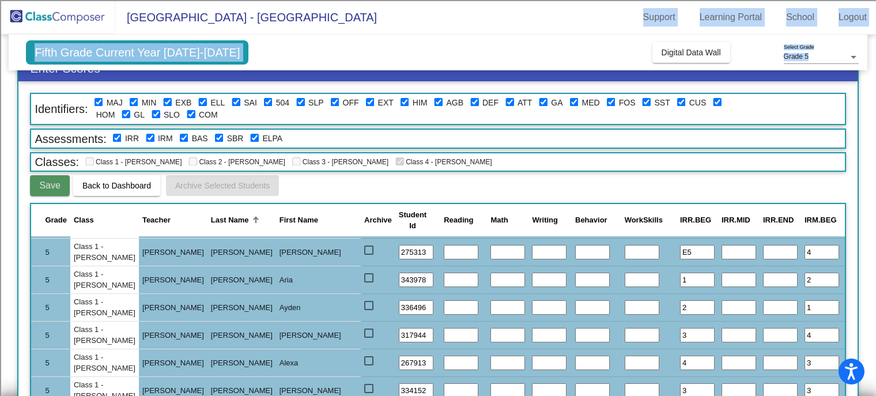
click at [35, 182] on button "Save" at bounding box center [49, 185] width 39 height 21
click at [119, 186] on span "Back to Dashboard" at bounding box center [116, 185] width 69 height 9
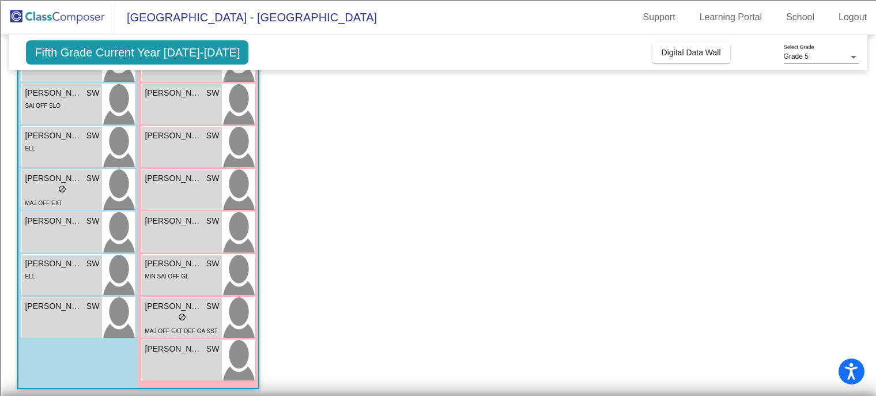
scroll to position [446, 0]
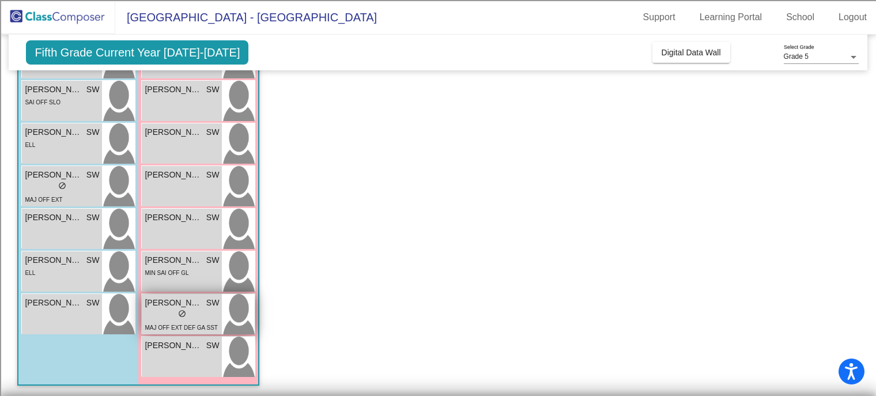
click at [190, 311] on div "lock do_not_disturb_alt" at bounding box center [182, 315] width 74 height 12
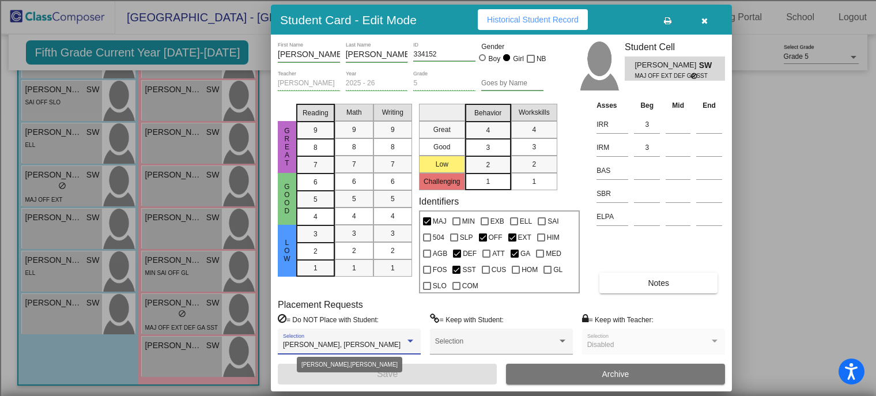
click at [410, 341] on div at bounding box center [411, 341] width 6 height 3
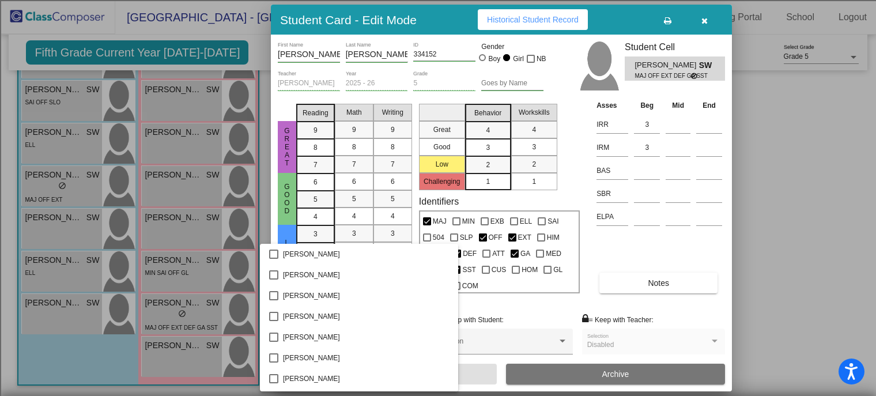
scroll to position [1404, 0]
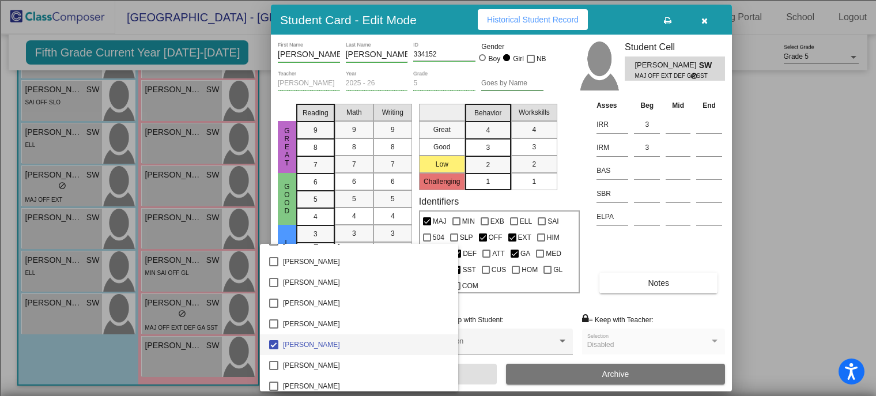
click at [455, 305] on div at bounding box center [438, 198] width 876 height 396
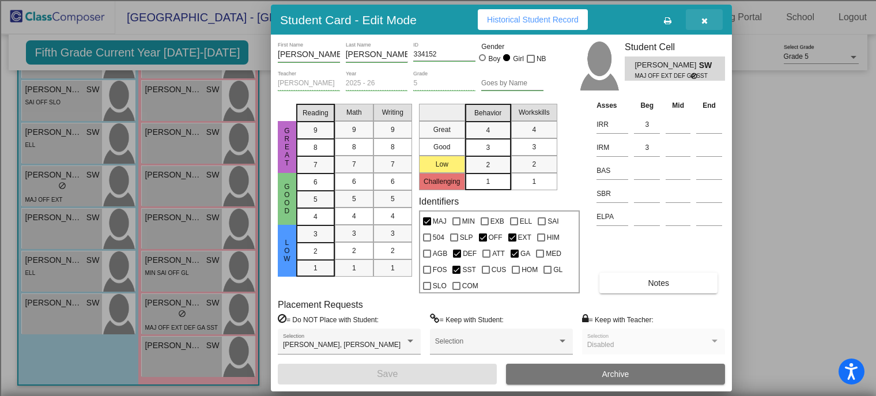
click at [707, 17] on icon "button" at bounding box center [705, 21] width 6 height 8
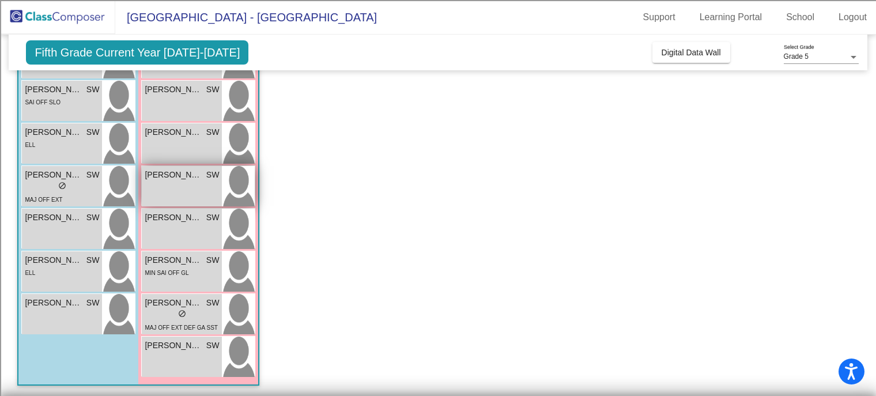
scroll to position [388, 0]
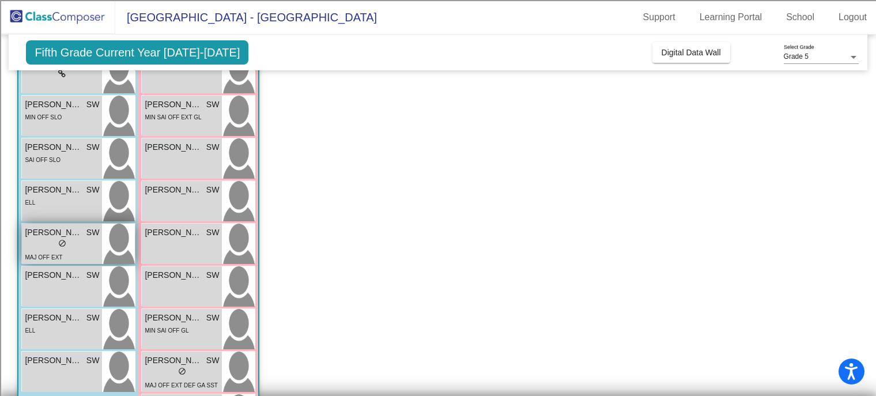
click at [82, 240] on div "lock do_not_disturb_alt" at bounding box center [62, 245] width 74 height 12
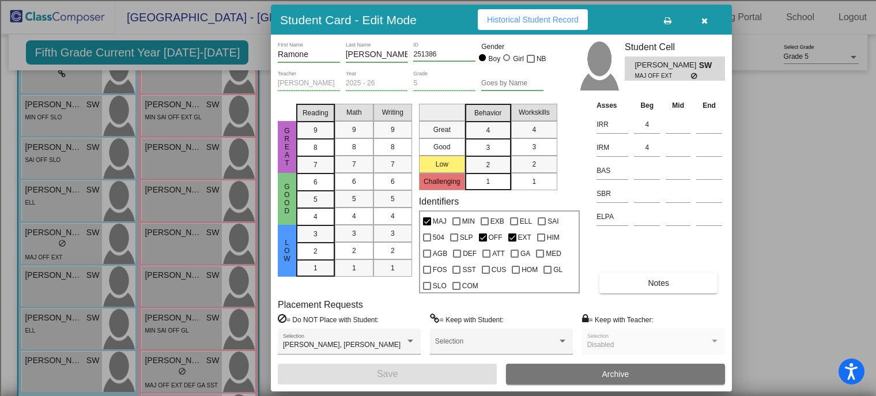
click at [706, 21] on icon "button" at bounding box center [705, 21] width 6 height 8
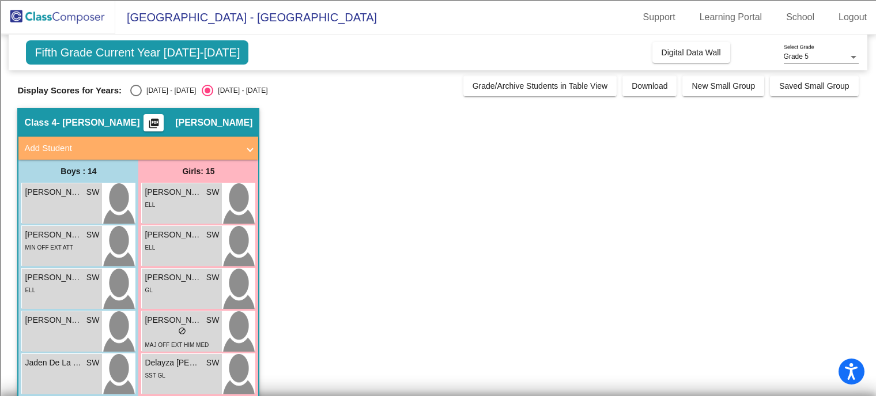
scroll to position [0, 0]
